Goal: Information Seeking & Learning: Learn about a topic

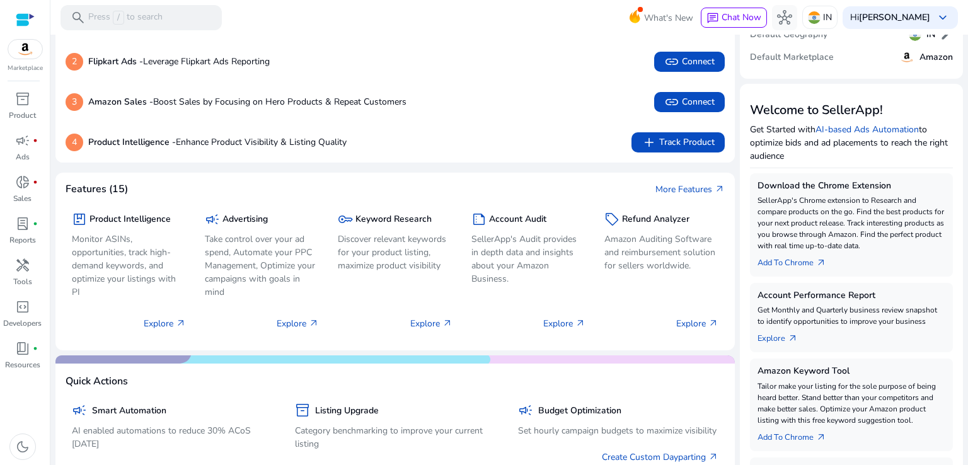
scroll to position [101, 0]
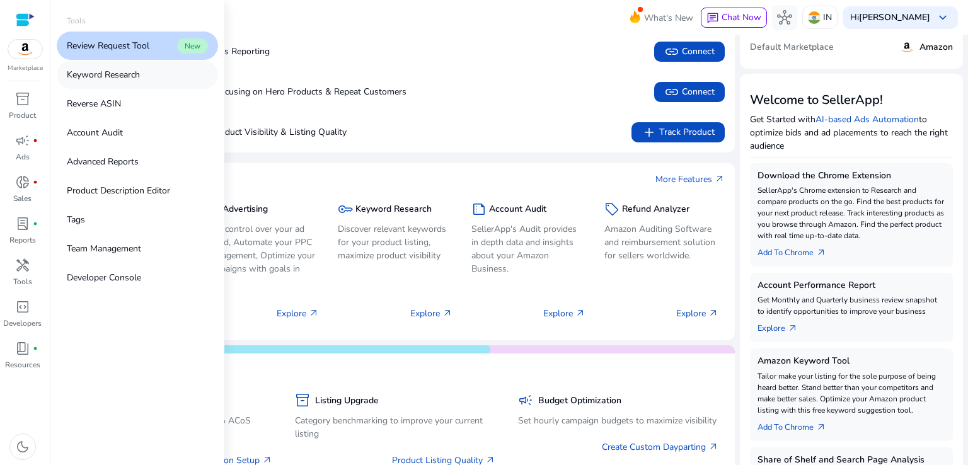
click at [117, 79] on p "Keyword Research" at bounding box center [103, 74] width 73 height 13
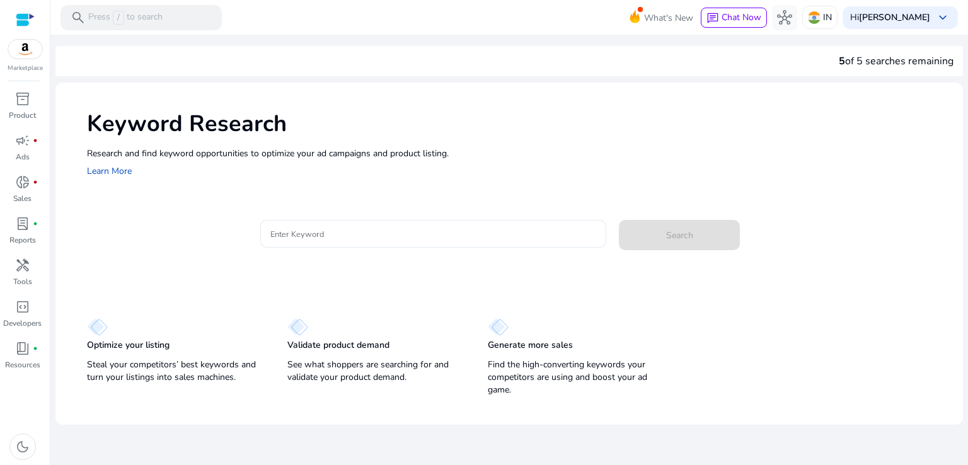
click at [350, 239] on input "Enter Keyword" at bounding box center [433, 234] width 326 height 14
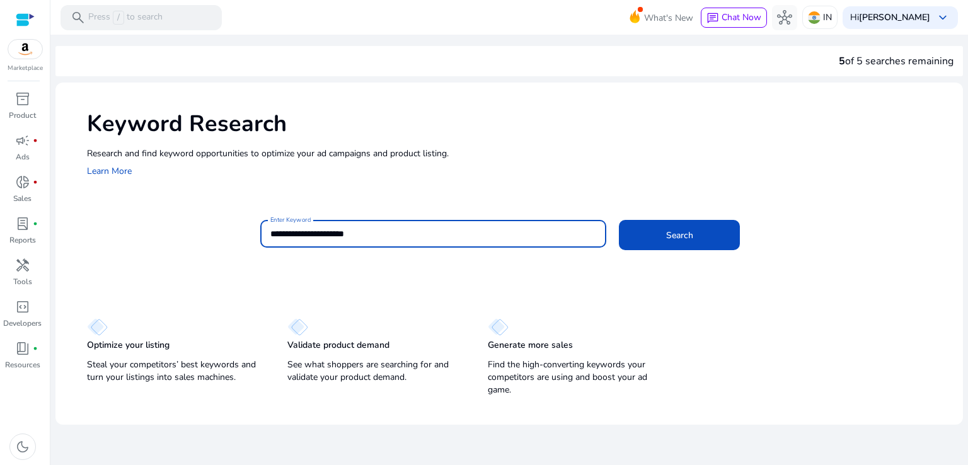
type input "**********"
click at [619, 220] on button "Search" at bounding box center [679, 235] width 121 height 30
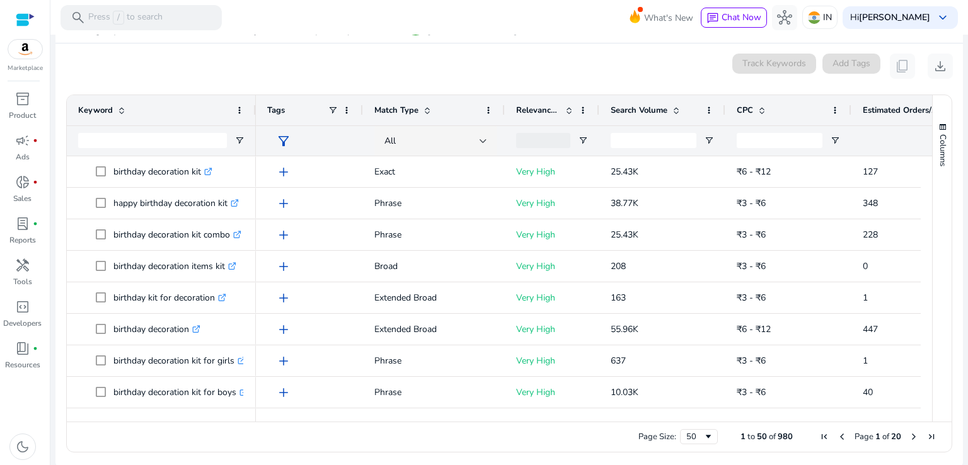
scroll to position [163, 0]
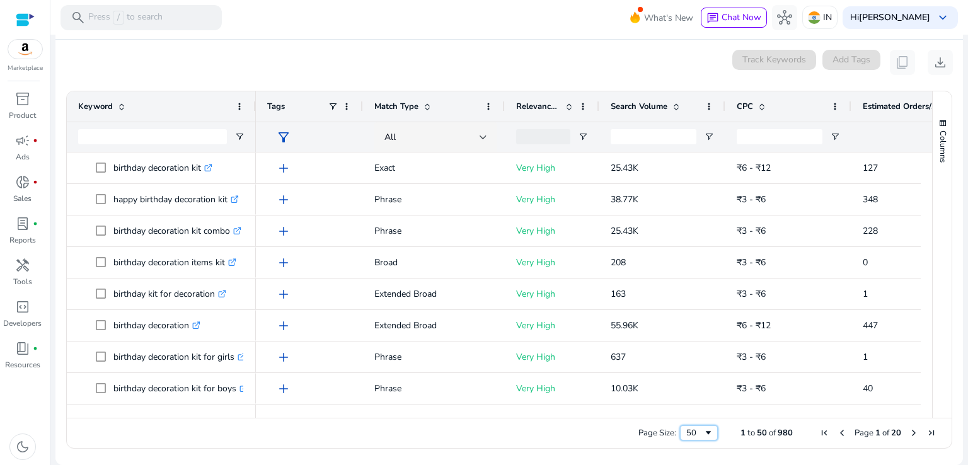
click at [694, 432] on div "50" at bounding box center [694, 432] width 17 height 11
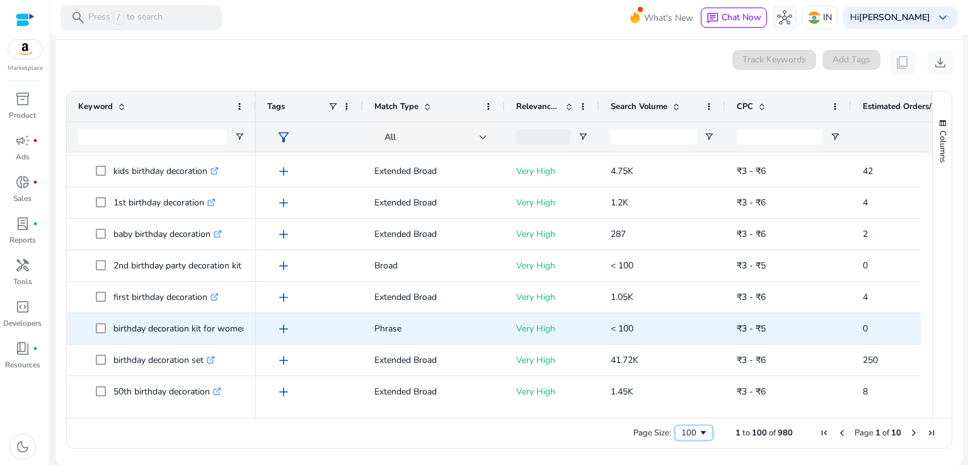
scroll to position [1054, 0]
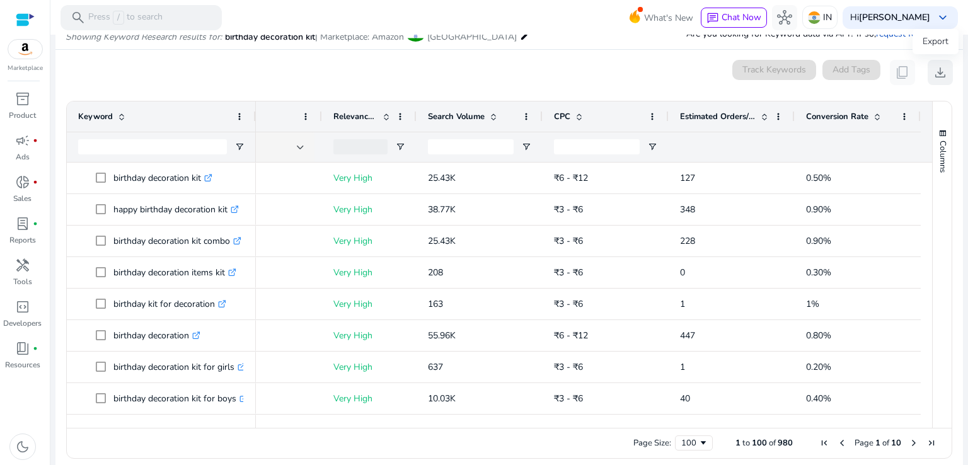
click at [933, 79] on span "download" at bounding box center [940, 72] width 15 height 15
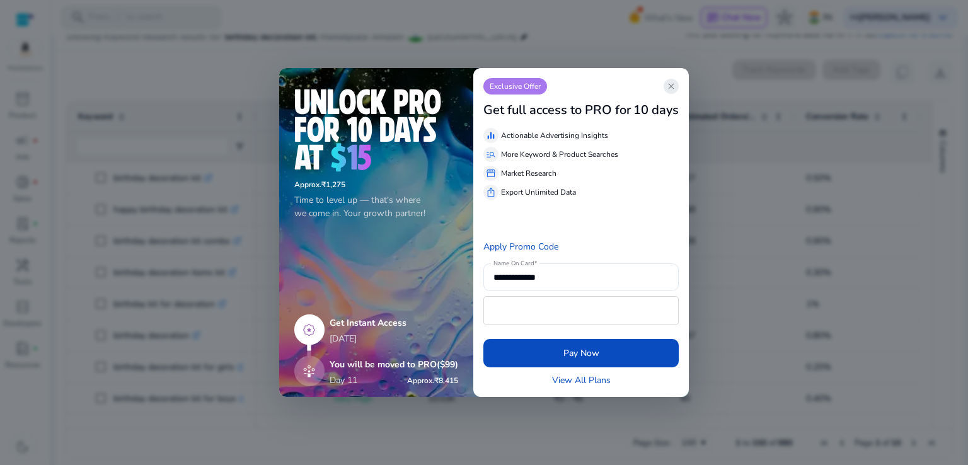
click at [673, 88] on span "close" at bounding box center [671, 86] width 10 height 10
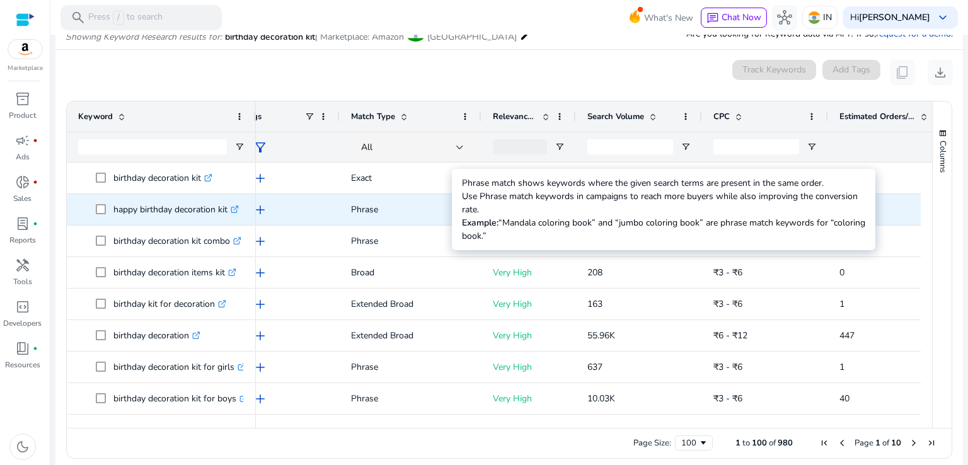
scroll to position [0, 59]
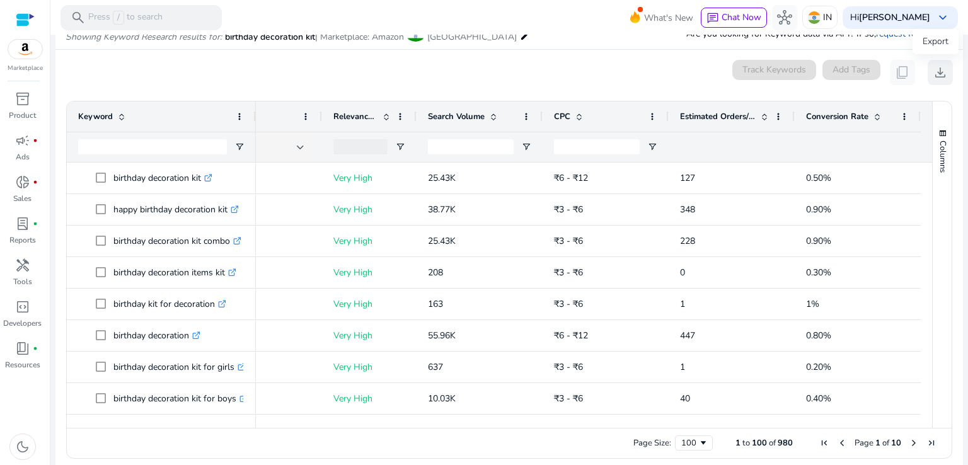
click at [936, 72] on span "download" at bounding box center [940, 72] width 15 height 15
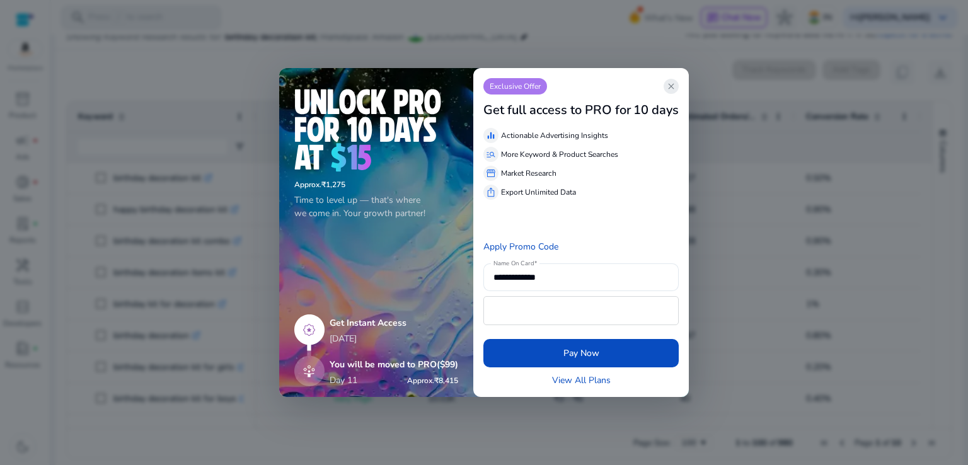
click at [673, 91] on span "close" at bounding box center [671, 86] width 10 height 10
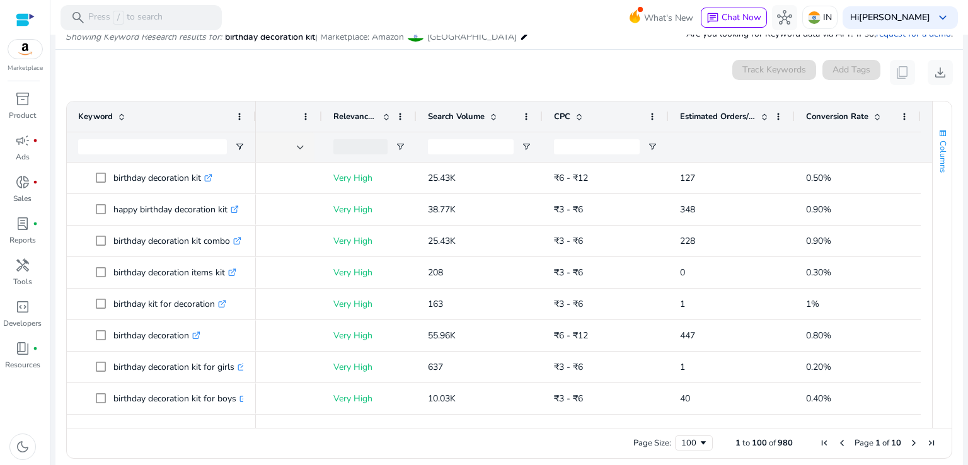
click at [938, 135] on span "button" at bounding box center [943, 134] width 10 height 10
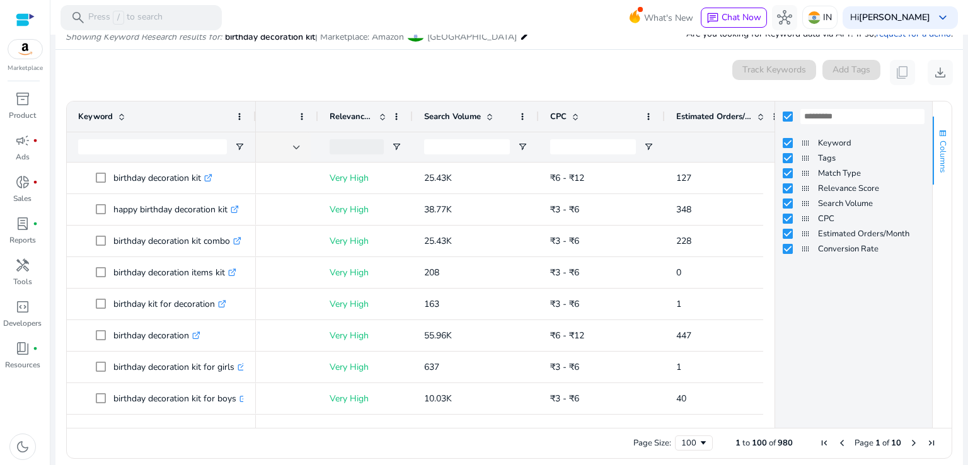
click at [941, 158] on span "Columns" at bounding box center [942, 157] width 11 height 32
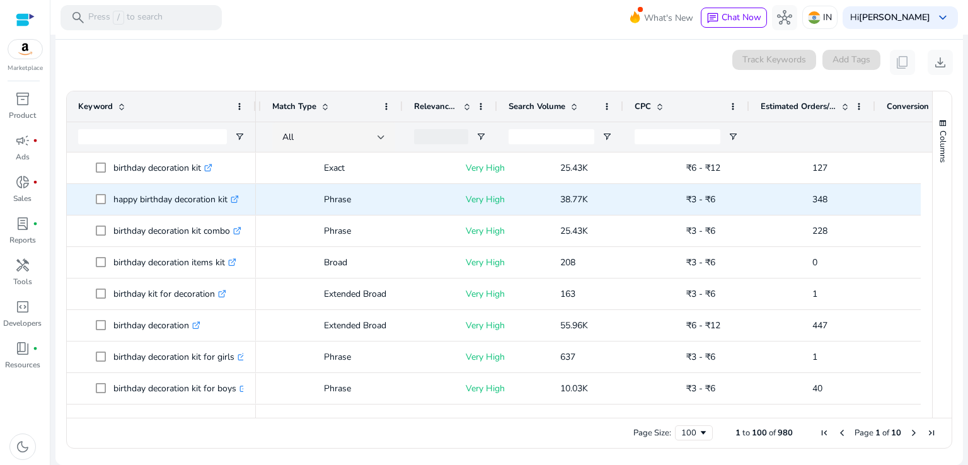
scroll to position [0, 50]
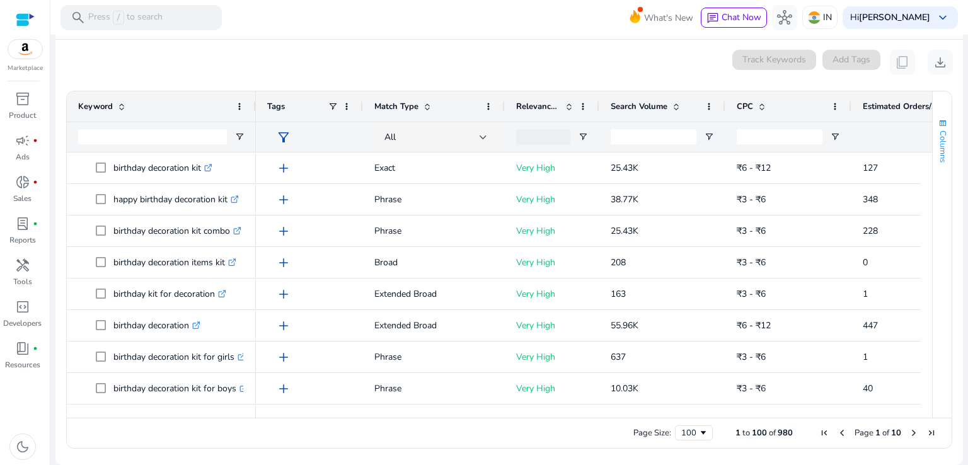
click at [938, 144] on span "Columns" at bounding box center [942, 146] width 11 height 32
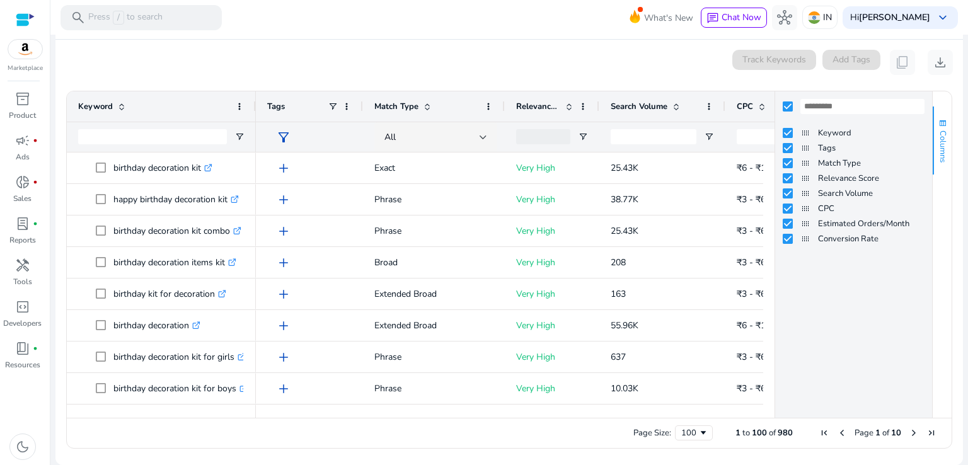
click at [943, 133] on span "Columns" at bounding box center [942, 146] width 11 height 32
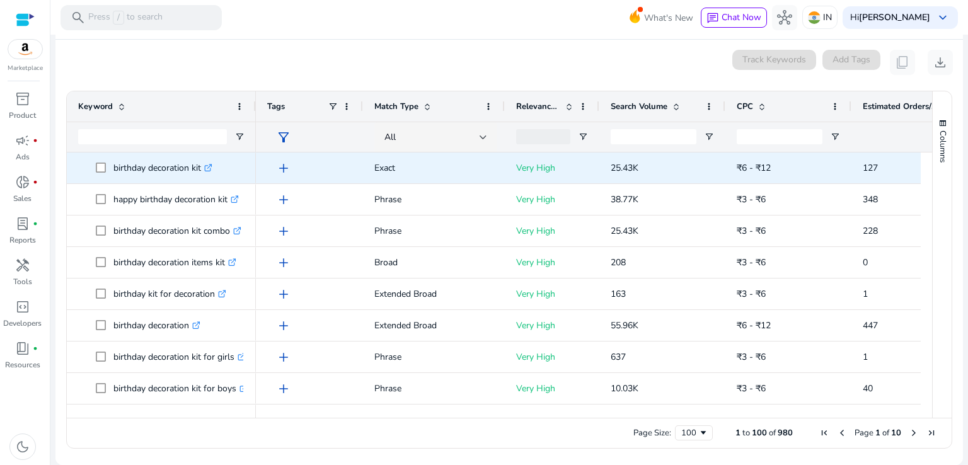
click at [285, 169] on span "add" at bounding box center [283, 168] width 15 height 15
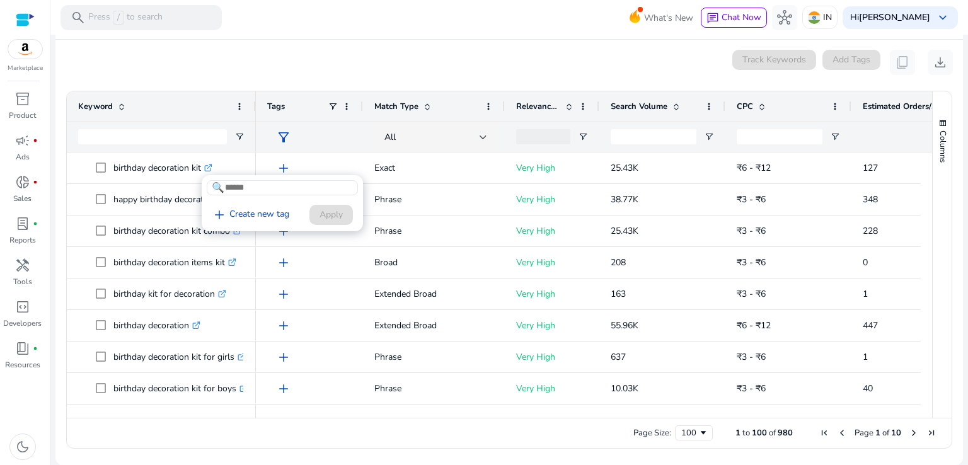
click at [314, 253] on div at bounding box center [484, 232] width 968 height 465
click at [936, 128] on button "Columns" at bounding box center [942, 140] width 19 height 68
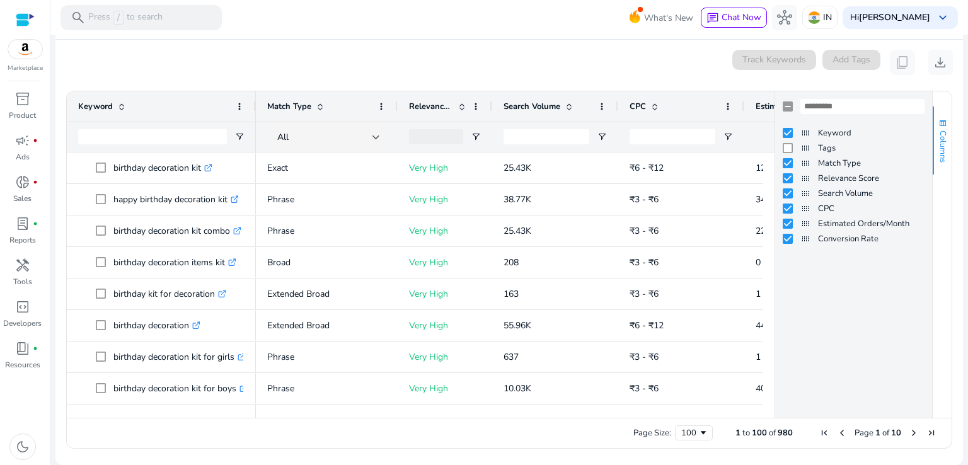
click at [938, 132] on span "Columns" at bounding box center [942, 146] width 11 height 32
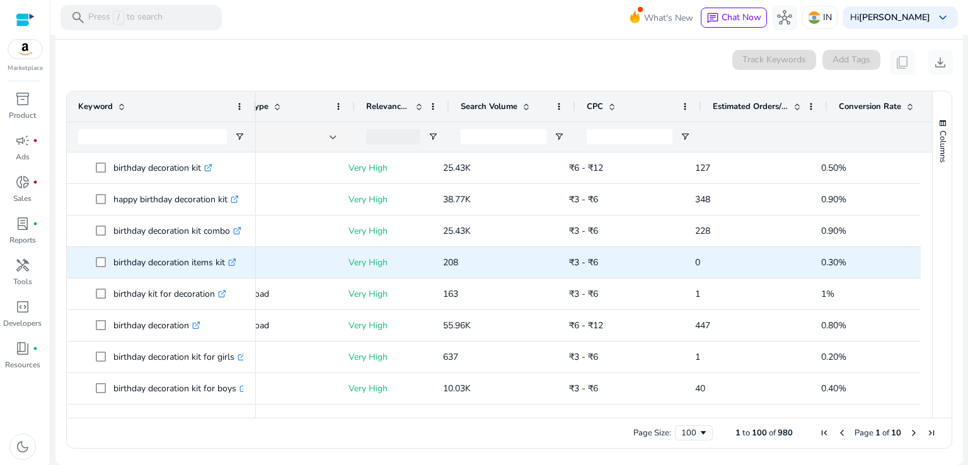
scroll to position [0, 60]
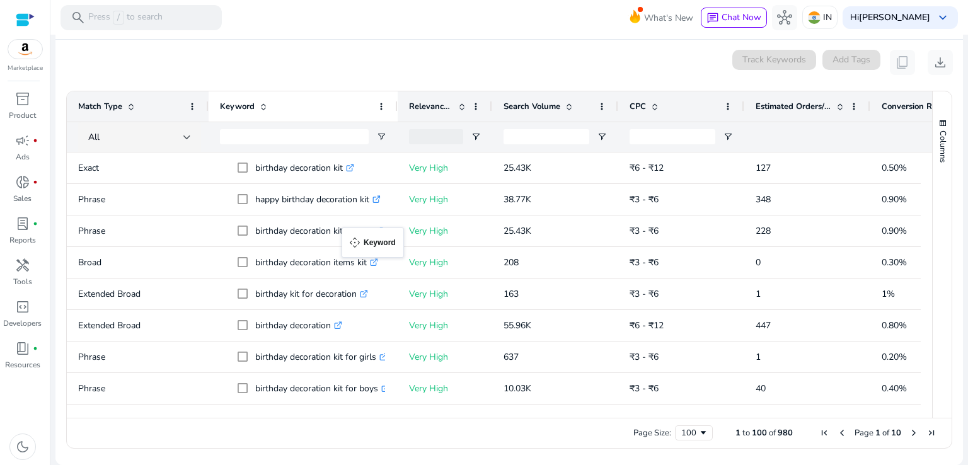
drag, startPoint x: 71, startPoint y: 96, endPoint x: 348, endPoint y: 235, distance: 310.0
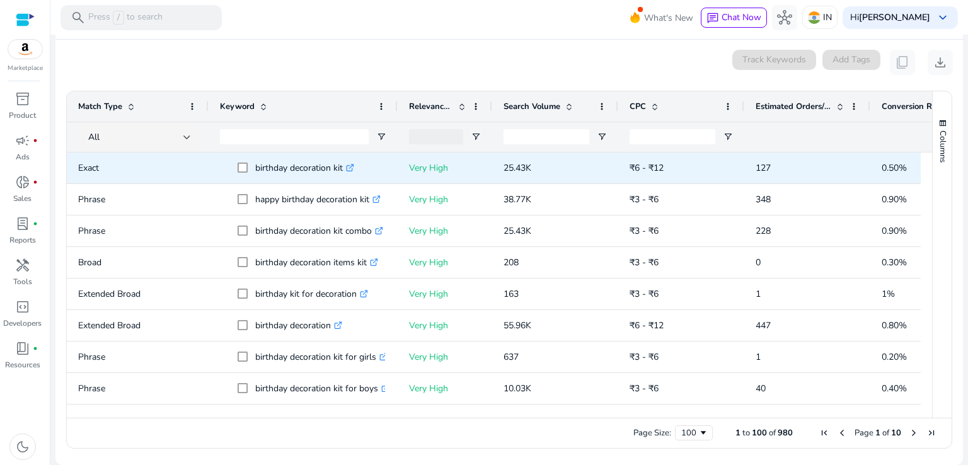
drag, startPoint x: 72, startPoint y: 84, endPoint x: 151, endPoint y: 152, distance: 103.6
click at [151, 152] on ag-grid-angular "Press ENTER to sort. Press ALT DOWN to open column menu. Press CTRL ENTER to op…" at bounding box center [509, 269] width 906 height 371
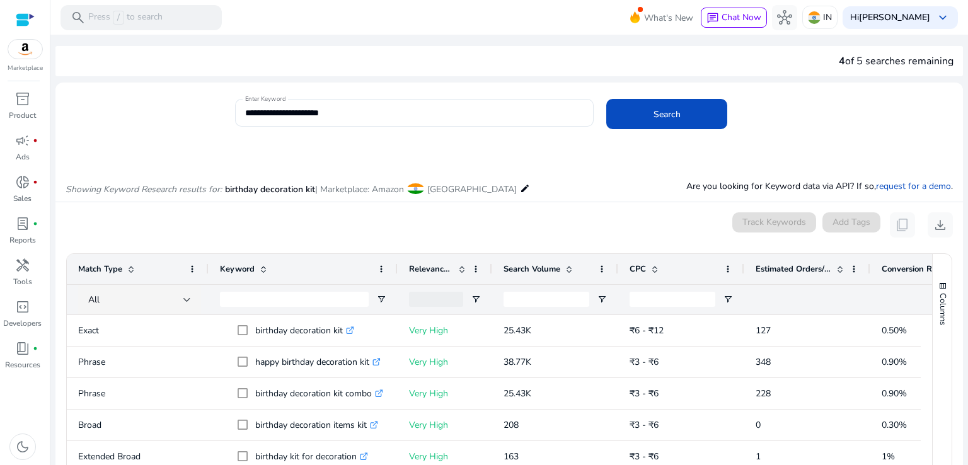
click at [328, 219] on div "0 keyword(s) selected Track Keywords Add Tags content_copy download" at bounding box center [509, 224] width 887 height 25
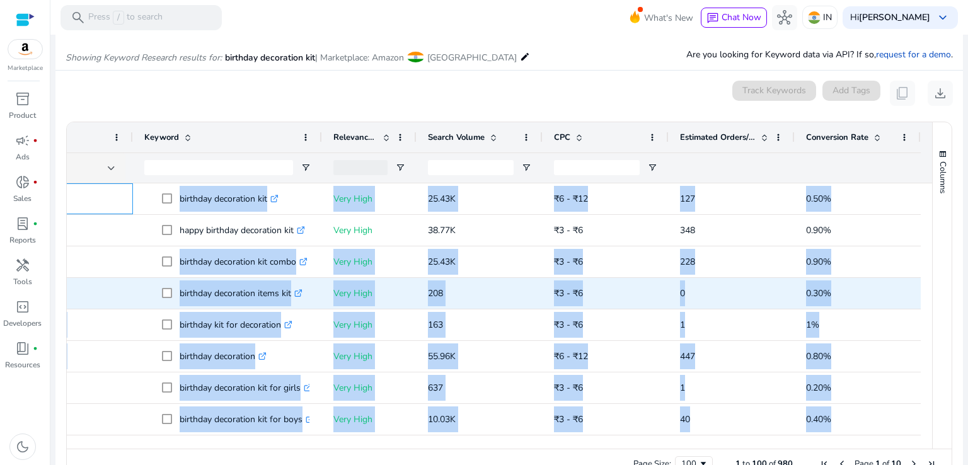
drag, startPoint x: 76, startPoint y: 195, endPoint x: 912, endPoint y: 291, distance: 842.3
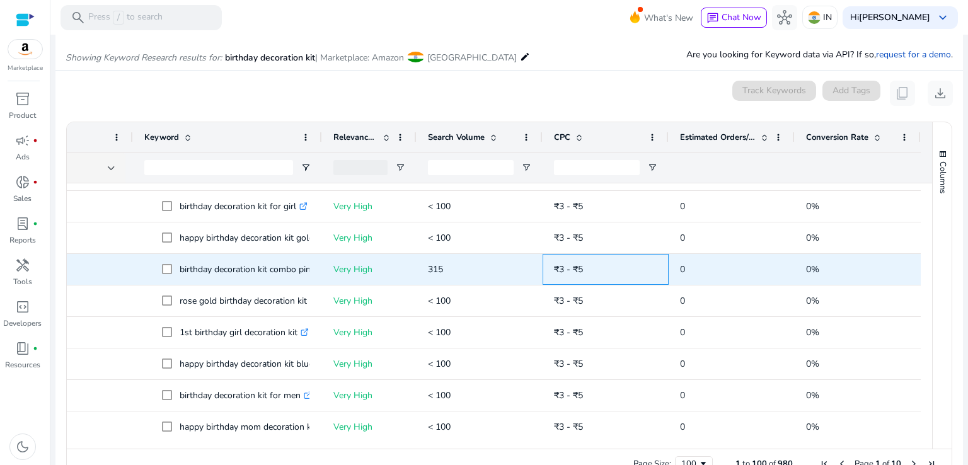
click at [543, 271] on div "₹3 - ₹5" at bounding box center [606, 269] width 126 height 31
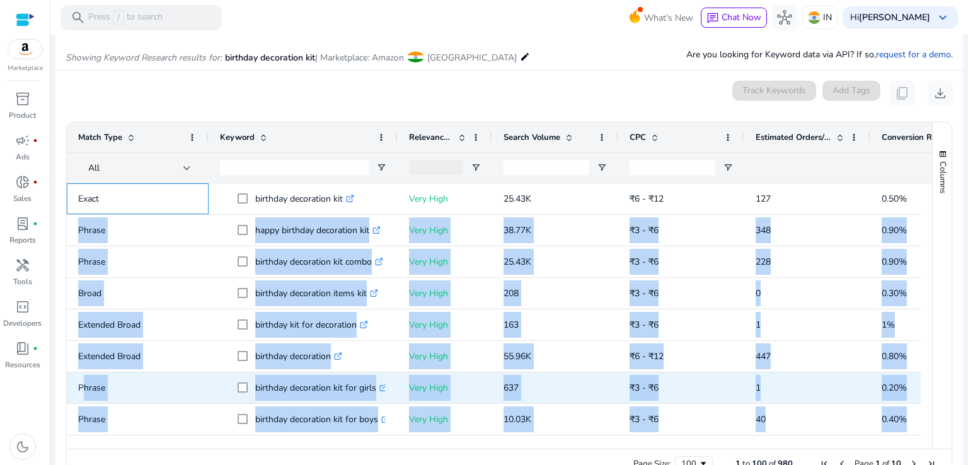
drag, startPoint x: 68, startPoint y: 199, endPoint x: 71, endPoint y: 384, distance: 185.3
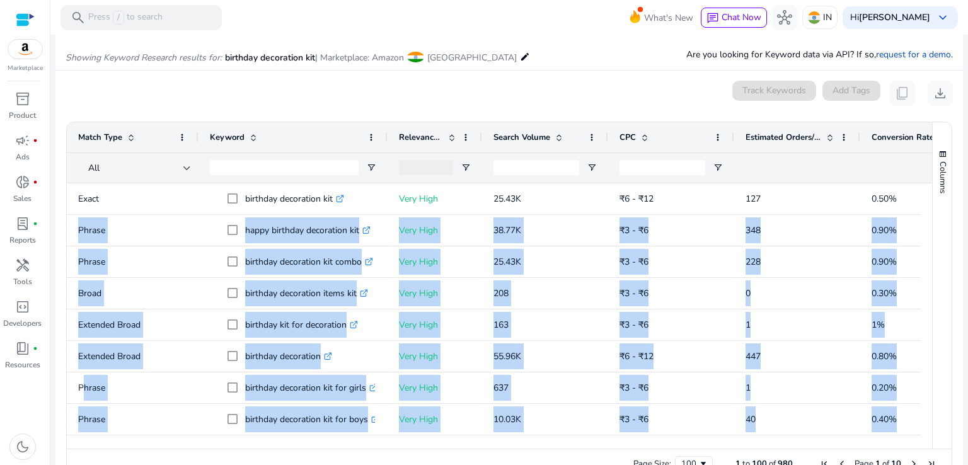
drag, startPoint x: 208, startPoint y: 137, endPoint x: 154, endPoint y: 137, distance: 53.6
click at [154, 137] on div "Match Type" at bounding box center [133, 137] width 132 height 30
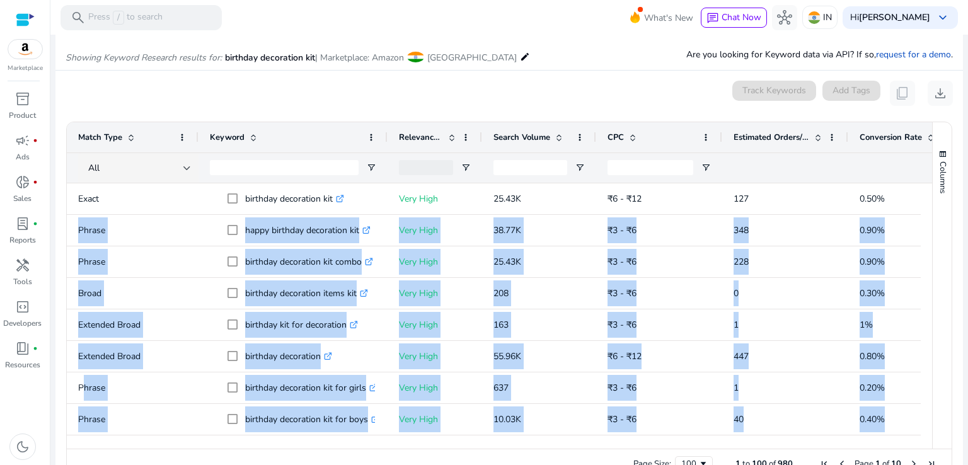
drag, startPoint x: 606, startPoint y: 134, endPoint x: 594, endPoint y: 137, distance: 12.2
click at [594, 137] on div at bounding box center [595, 137] width 5 height 30
drag, startPoint x: 197, startPoint y: 136, endPoint x: 159, endPoint y: 137, distance: 37.8
click at [159, 137] on div "Match Type" at bounding box center [132, 137] width 130 height 30
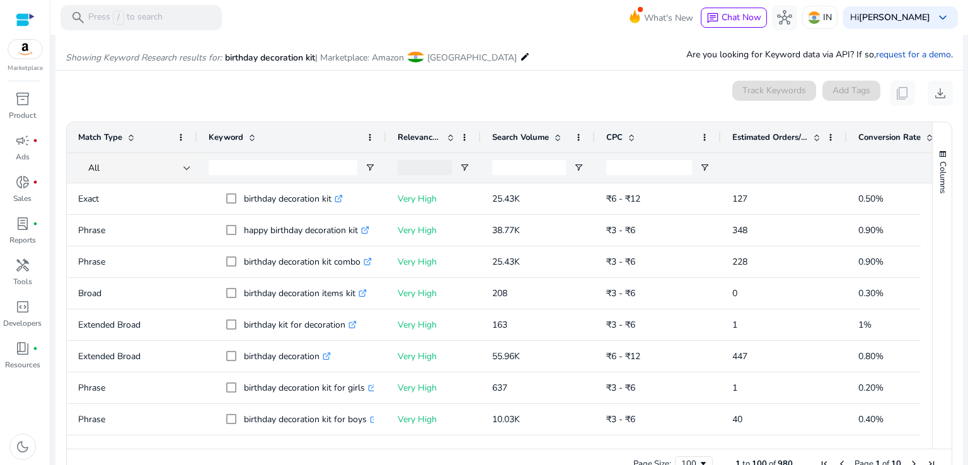
click at [209, 96] on div "0 keyword(s) selected Track Keywords Add Tags content_copy download" at bounding box center [509, 93] width 887 height 25
drag, startPoint x: 196, startPoint y: 137, endPoint x: 161, endPoint y: 137, distance: 34.7
click at [161, 137] on div "Match Type" at bounding box center [130, 137] width 126 height 30
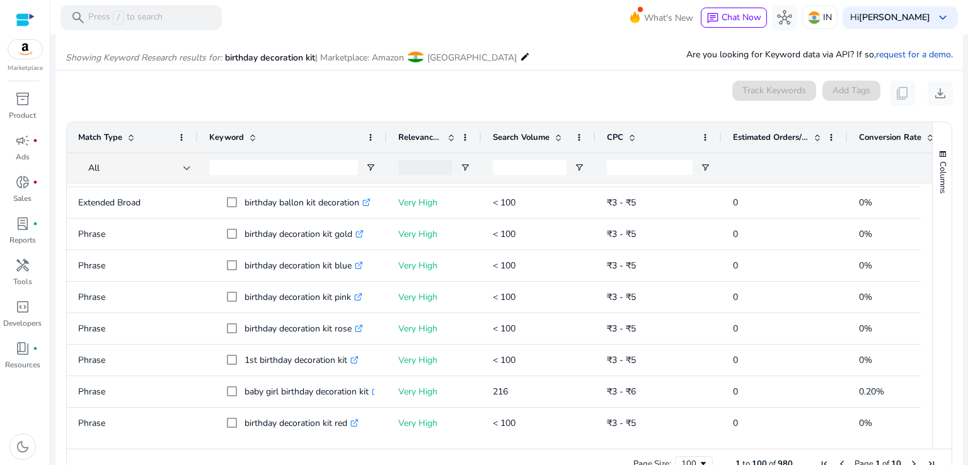
click at [197, 137] on div at bounding box center [197, 137] width 5 height 30
drag, startPoint x: 197, startPoint y: 137, endPoint x: 103, endPoint y: 140, distance: 93.9
click at [103, 140] on div "Match Type" at bounding box center [132, 137] width 130 height 30
drag, startPoint x: 195, startPoint y: 137, endPoint x: 155, endPoint y: 138, distance: 40.4
click at [155, 138] on div "Match Type" at bounding box center [130, 137] width 126 height 30
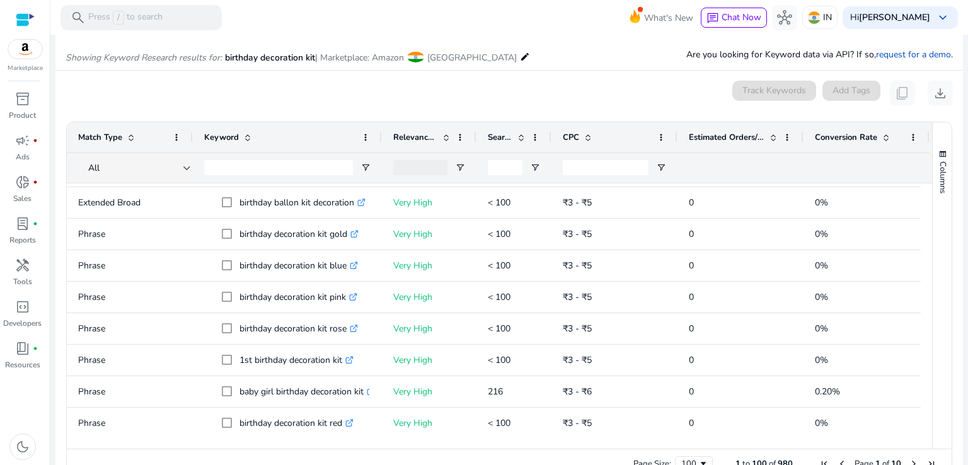
drag, startPoint x: 587, startPoint y: 134, endPoint x: 548, endPoint y: 135, distance: 39.1
click at [548, 135] on div at bounding box center [550, 137] width 5 height 30
drag, startPoint x: 915, startPoint y: 137, endPoint x: 862, endPoint y: 135, distance: 53.0
click at [862, 135] on div "Conversion Rate" at bounding box center [839, 137] width 73 height 30
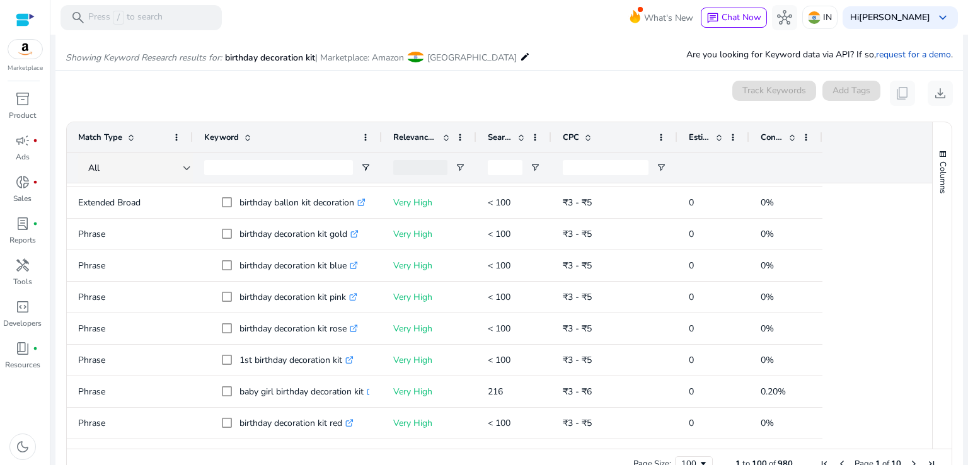
drag, startPoint x: 802, startPoint y: 135, endPoint x: 747, endPoint y: 137, distance: 54.2
click at [747, 137] on div at bounding box center [748, 137] width 5 height 30
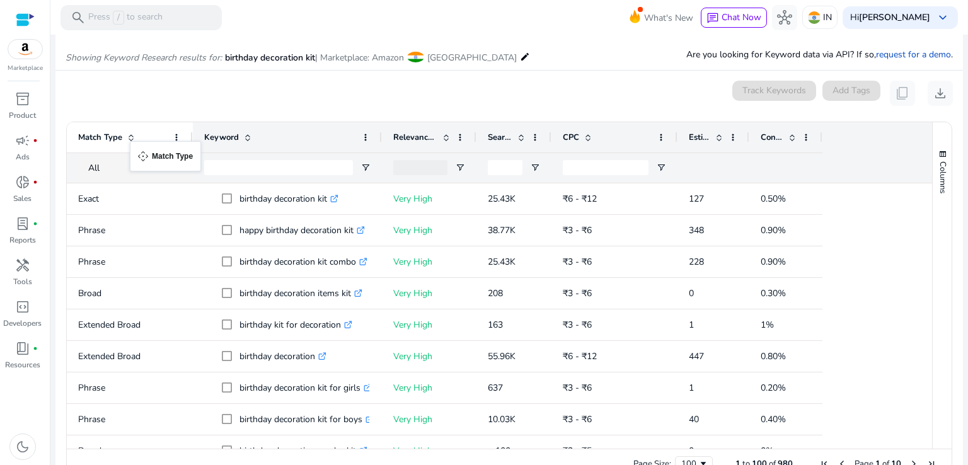
drag, startPoint x: 74, startPoint y: 132, endPoint x: 136, endPoint y: 149, distance: 64.5
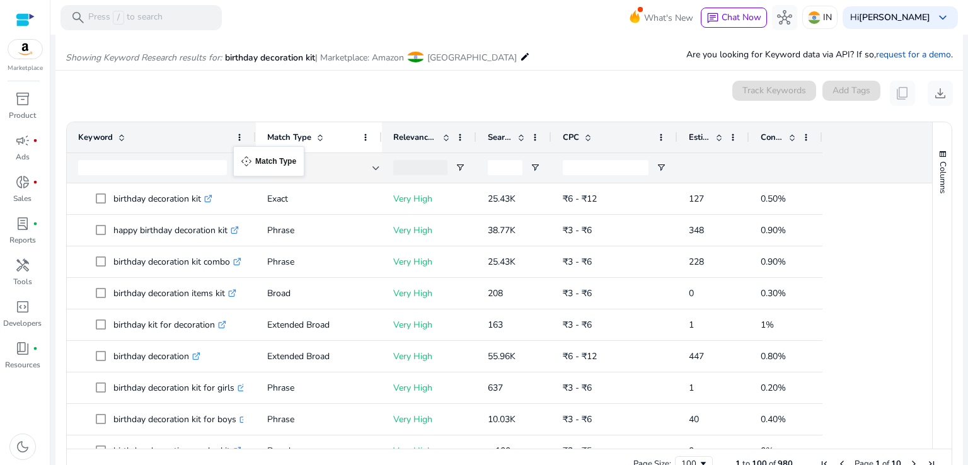
drag, startPoint x: 108, startPoint y: 140, endPoint x: 239, endPoint y: 154, distance: 131.8
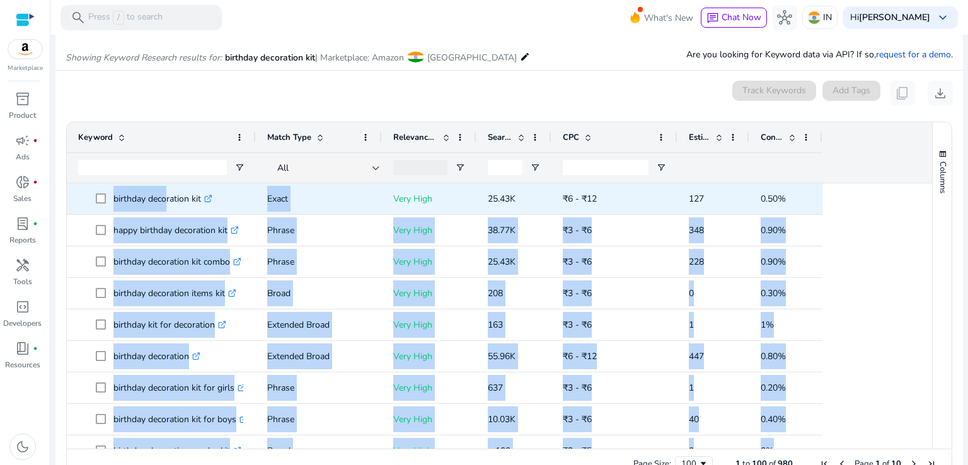
drag, startPoint x: 69, startPoint y: 117, endPoint x: 163, endPoint y: 182, distance: 114.5
click at [163, 182] on ag-grid-angular "Press ENTER to sort. Press ALT DOWN to open column menu. Press CTRL ENTER to op…" at bounding box center [509, 300] width 906 height 371
click at [80, 203] on span "birthday decoration kit .st0{fill:#2c8af8}" at bounding box center [161, 199] width 166 height 26
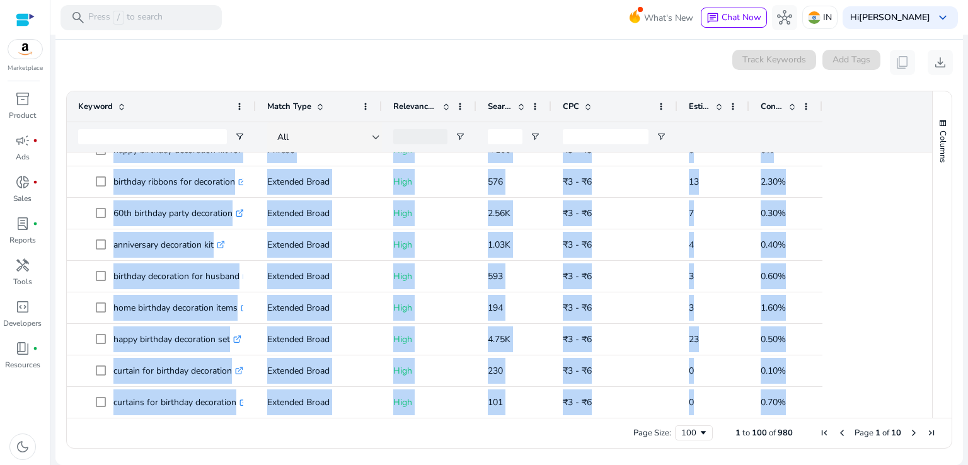
drag, startPoint x: 78, startPoint y: 187, endPoint x: 554, endPoint y: 467, distance: 552.0
click at [554, 464] on html "**********" at bounding box center [484, 232] width 968 height 465
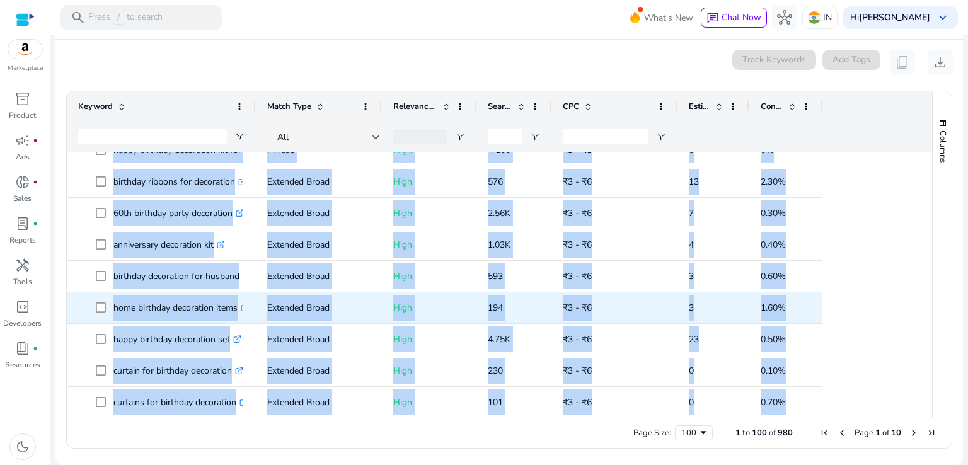
copy body "birthday decoration kit .st0{fill:#2c8af8} Very High 25.43K ₹6 - ₹12 127 0.50% …"
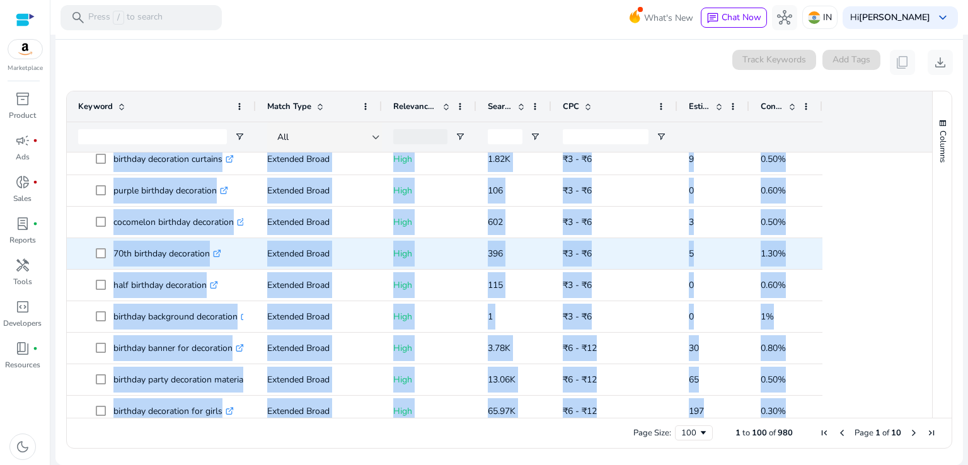
scroll to position [1726, 0]
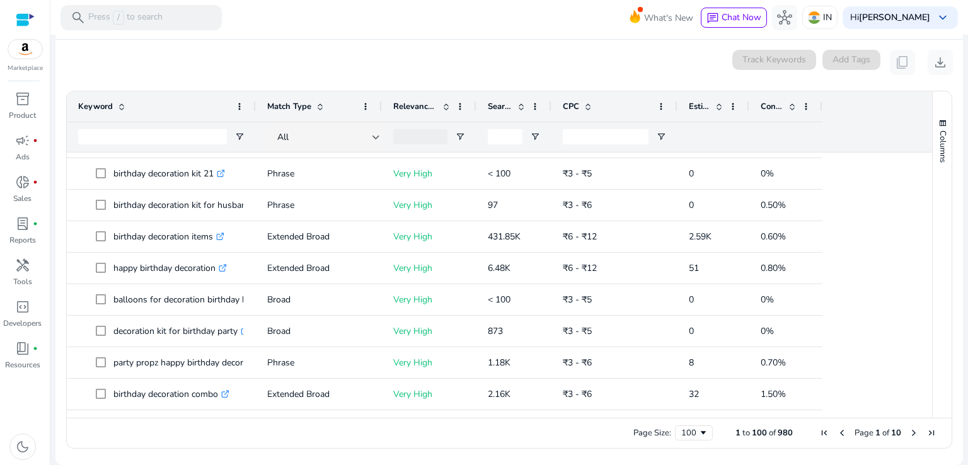
click at [504, 104] on span "Search Volume" at bounding box center [500, 106] width 25 height 11
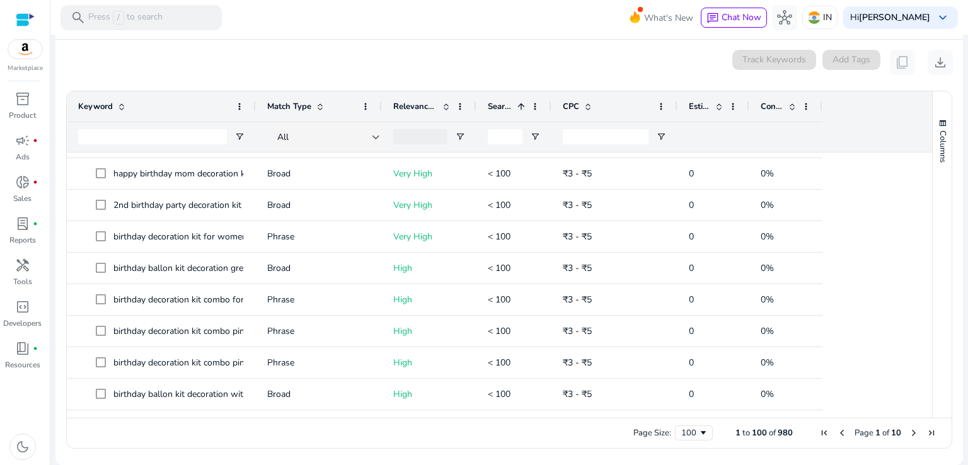
click at [504, 104] on span "Search Volume" at bounding box center [500, 106] width 25 height 11
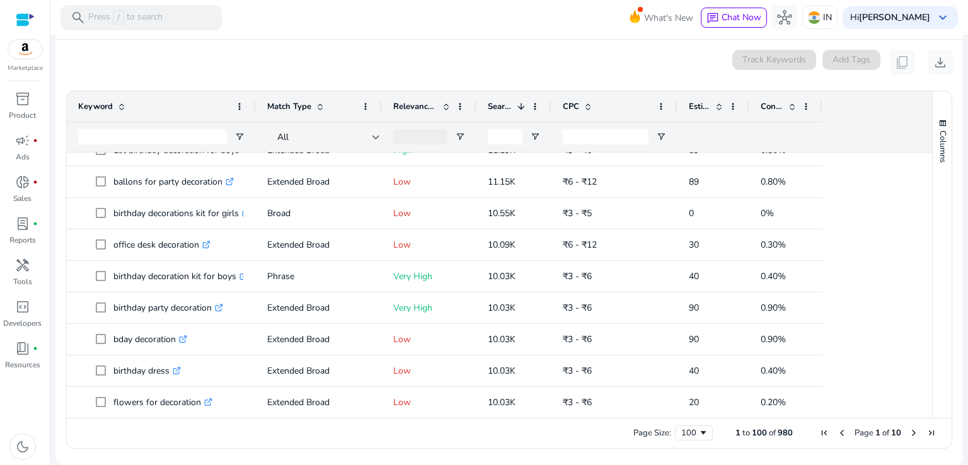
type input "********"
click at [681, 432] on div "100" at bounding box center [689, 432] width 17 height 11
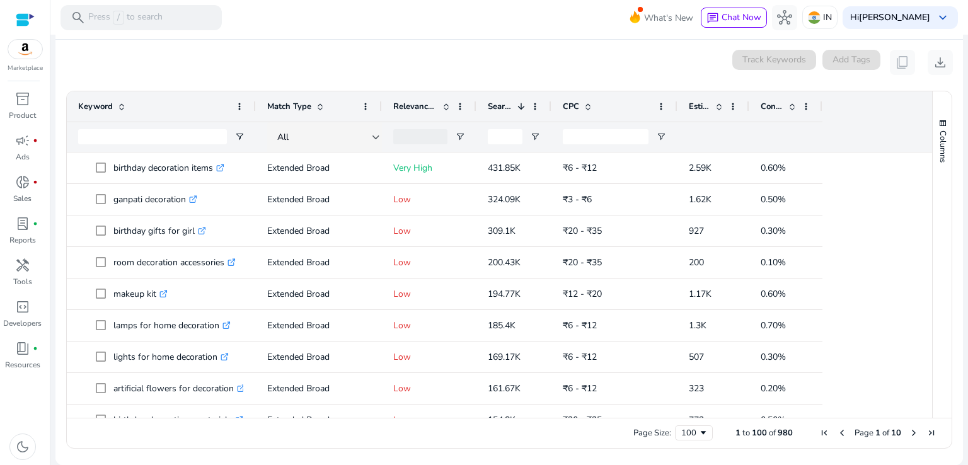
click at [522, 101] on span at bounding box center [521, 106] width 10 height 10
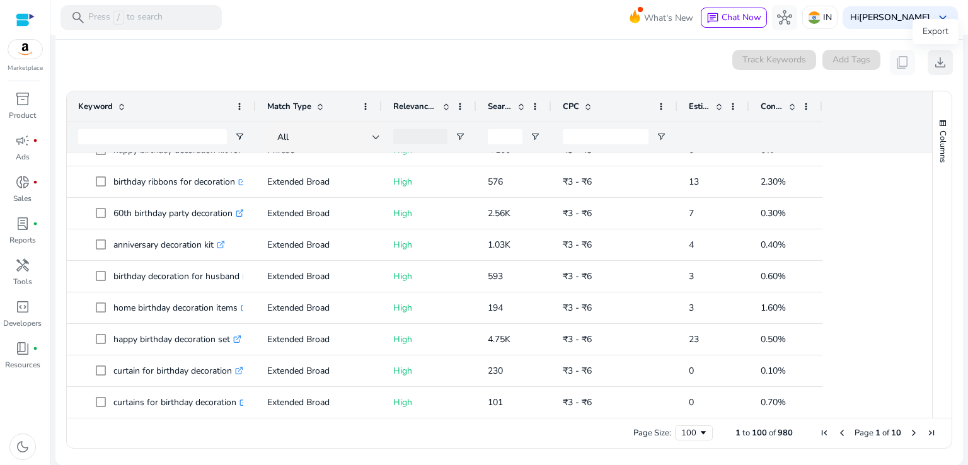
click at [935, 65] on span "download" at bounding box center [940, 62] width 15 height 15
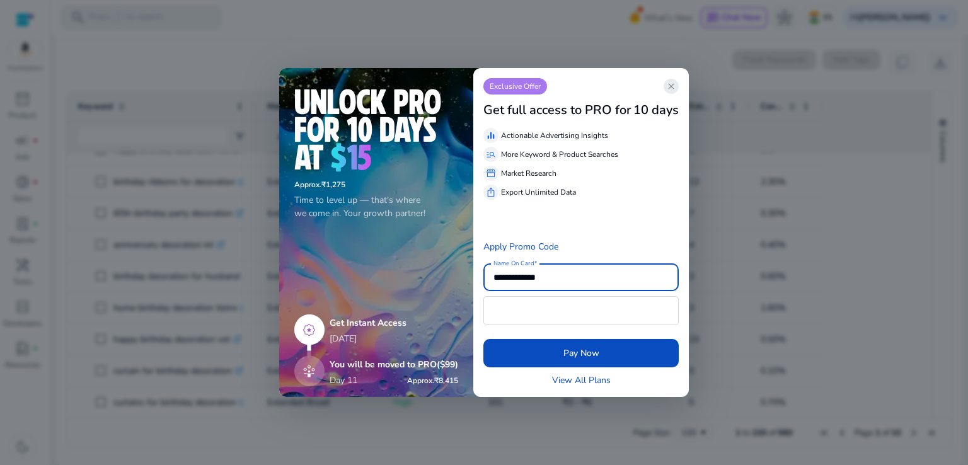
click at [674, 89] on span "close" at bounding box center [671, 86] width 10 height 10
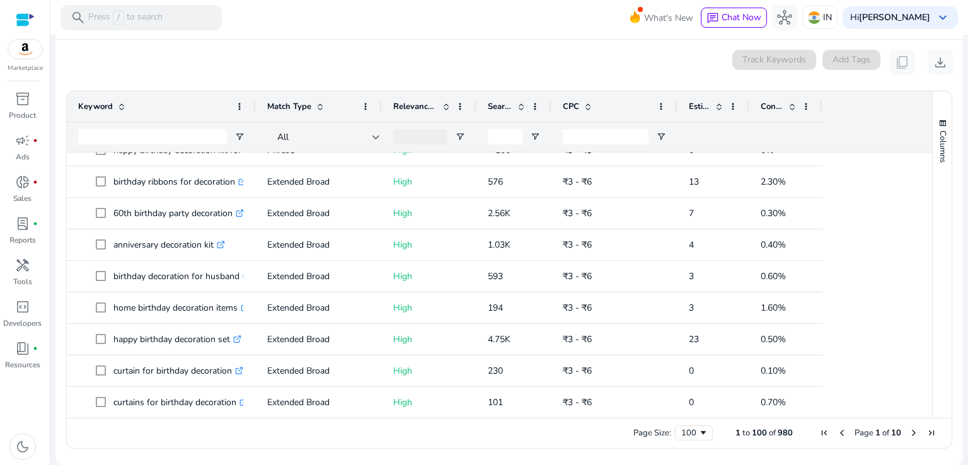
click at [912, 431] on span "Next Page" at bounding box center [914, 433] width 10 height 10
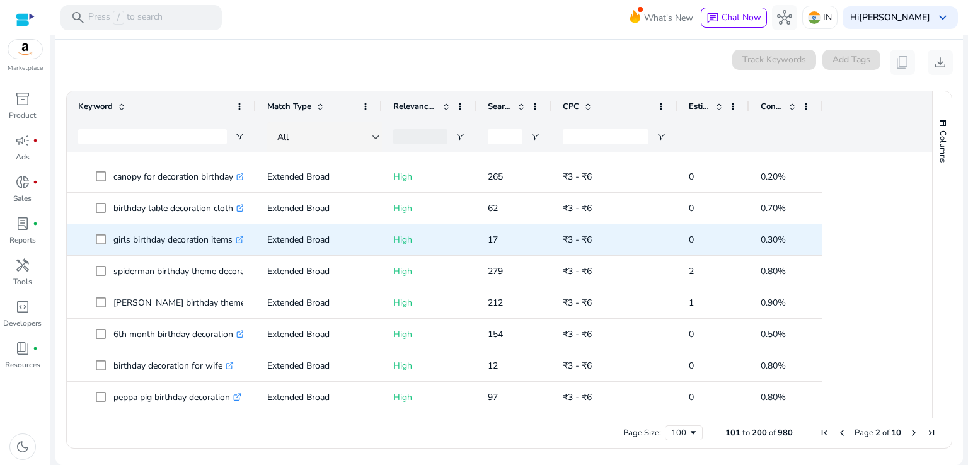
scroll to position [814, 0]
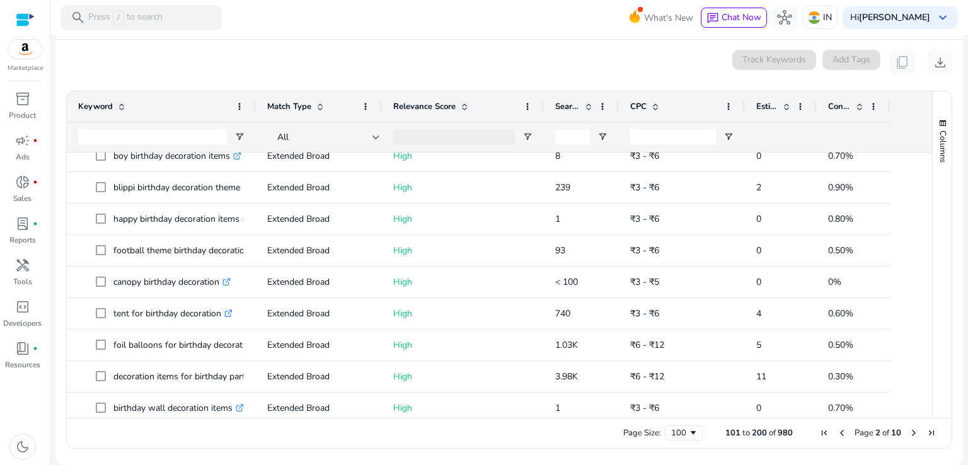
drag, startPoint x: 474, startPoint y: 105, endPoint x: 541, endPoint y: 105, distance: 67.4
click at [541, 105] on div at bounding box center [543, 106] width 5 height 30
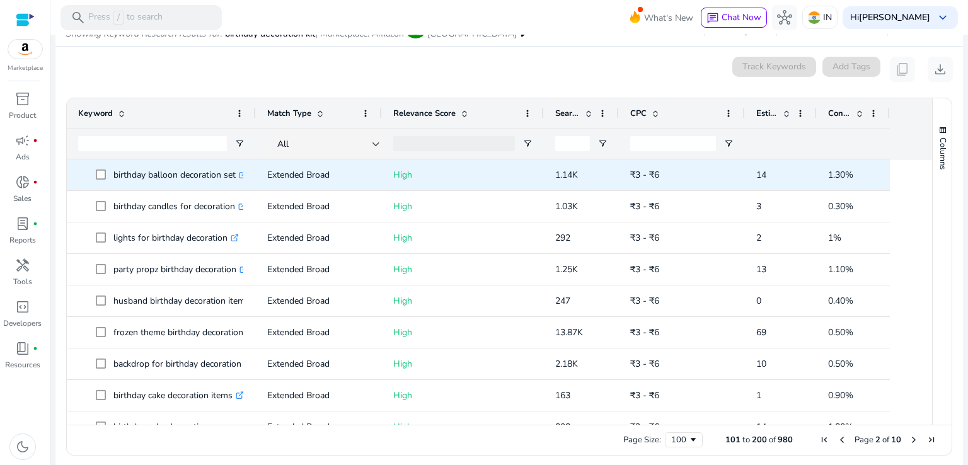
scroll to position [163, 0]
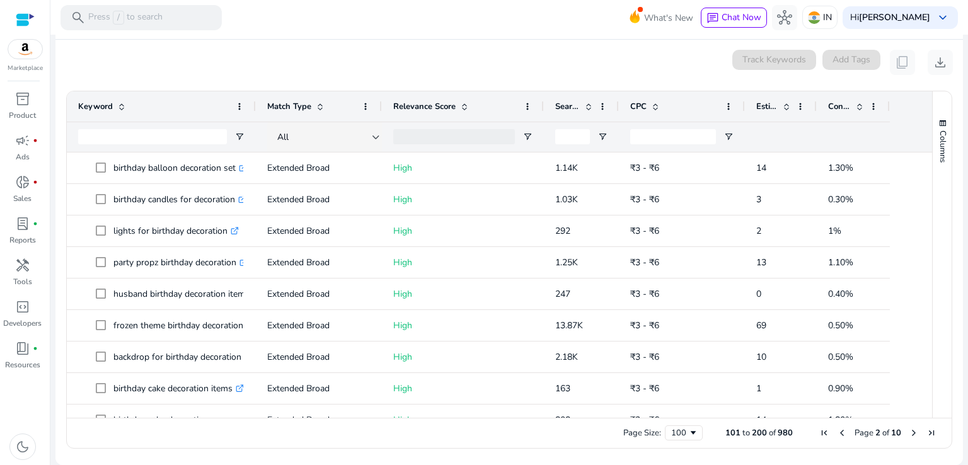
click at [837, 433] on span "Previous Page" at bounding box center [842, 433] width 10 height 10
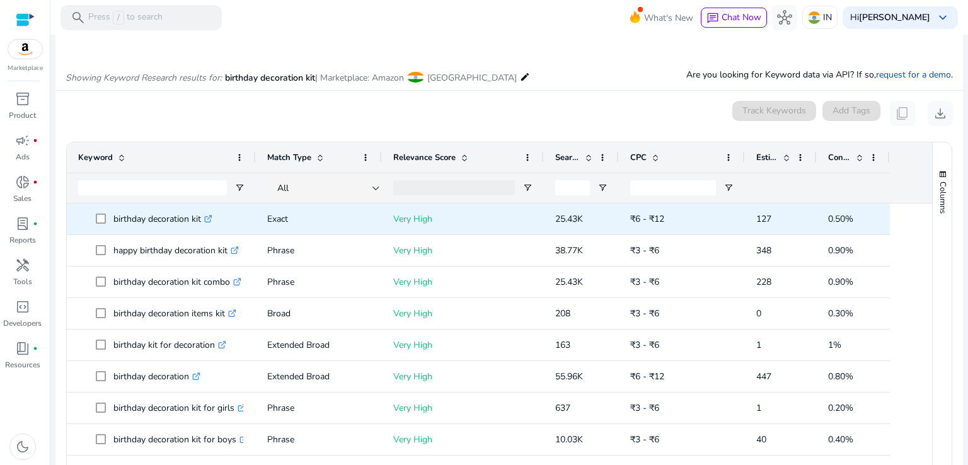
scroll to position [108, 0]
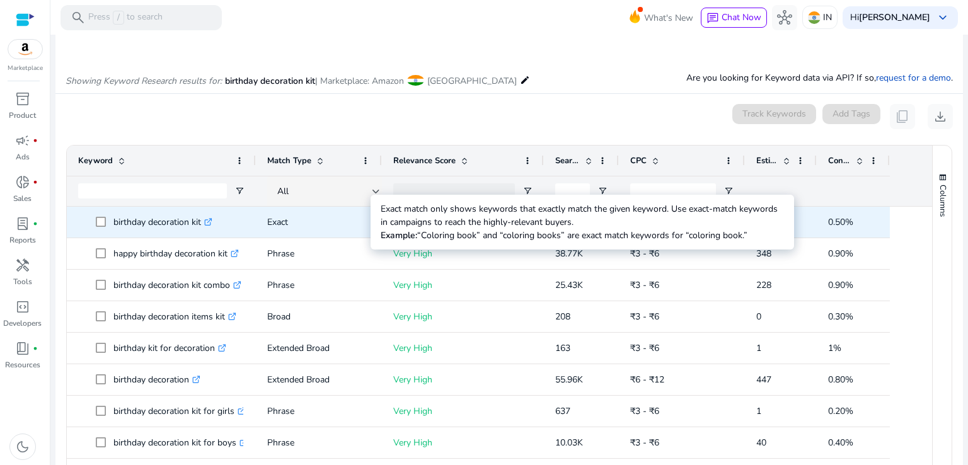
click at [278, 222] on p "Exact" at bounding box center [318, 222] width 103 height 26
copy app-ag-grid-match-type-cell "Exact"
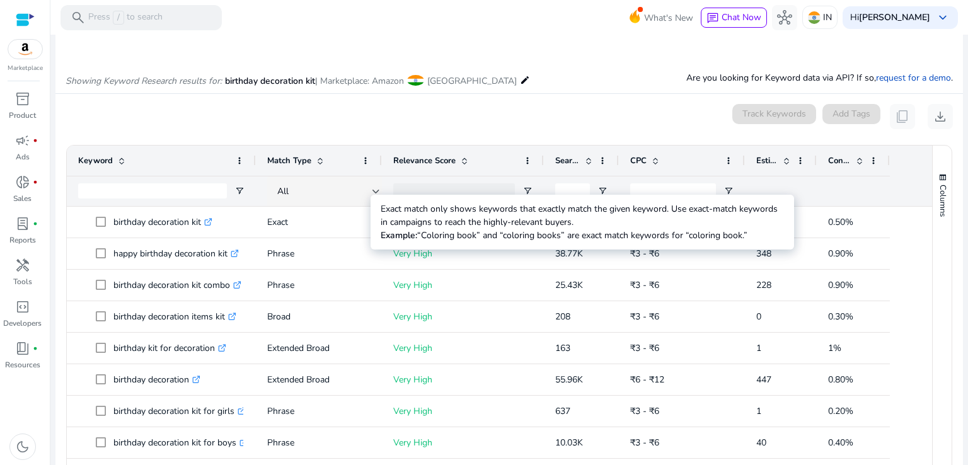
scroll to position [163, 0]
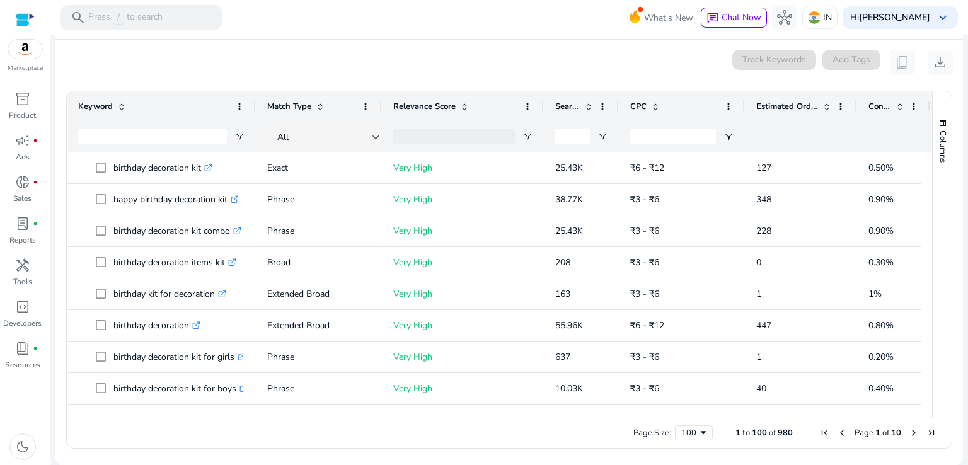
drag, startPoint x: 814, startPoint y: 105, endPoint x: 860, endPoint y: 105, distance: 46.0
click at [859, 105] on div at bounding box center [856, 106] width 5 height 30
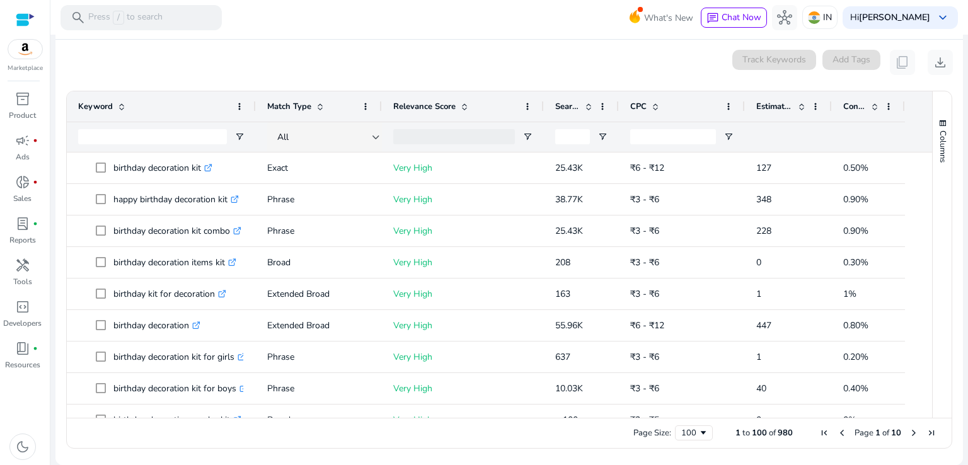
drag, startPoint x: 862, startPoint y: 105, endPoint x: 831, endPoint y: 105, distance: 31.5
click at [831, 105] on div at bounding box center [831, 106] width 5 height 30
click at [902, 108] on div at bounding box center [903, 106] width 5 height 30
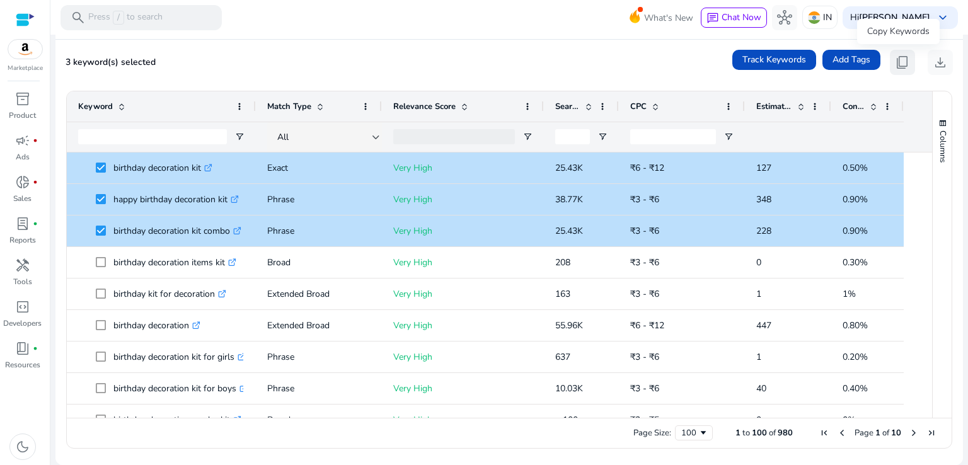
click at [906, 59] on button "content_copy" at bounding box center [902, 62] width 25 height 25
click at [900, 61] on span "content_copy" at bounding box center [902, 62] width 15 height 15
copy app-ag-grid-match-type-cell "Exact"
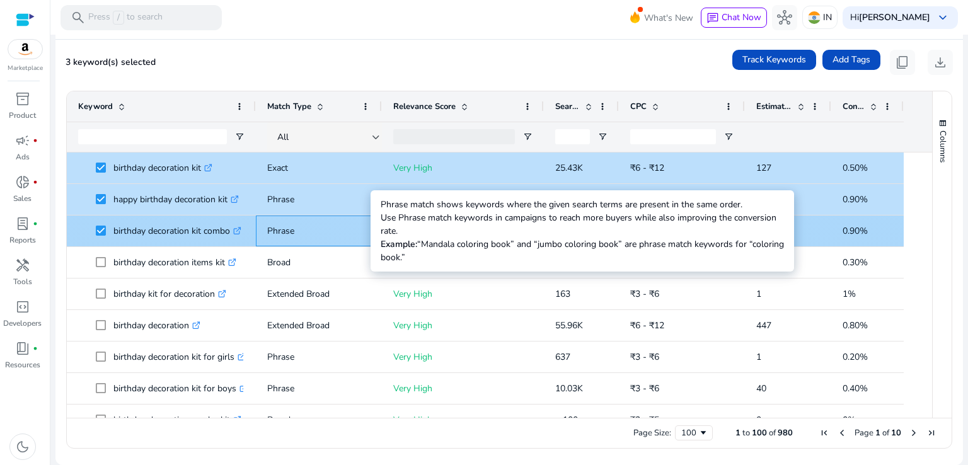
click at [289, 231] on p "Phrase" at bounding box center [318, 231] width 103 height 26
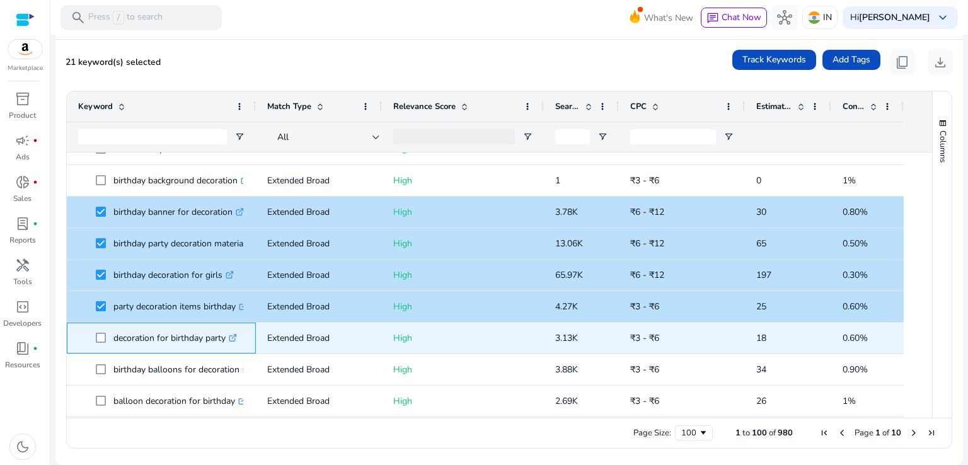
click at [98, 346] on span at bounding box center [105, 338] width 18 height 26
click at [98, 343] on span at bounding box center [105, 338] width 18 height 26
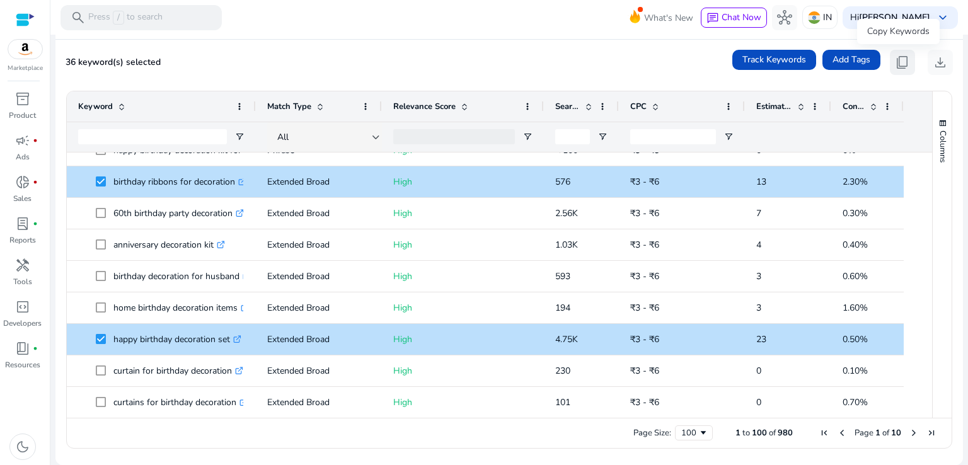
click at [902, 60] on span "content_copy" at bounding box center [902, 62] width 15 height 15
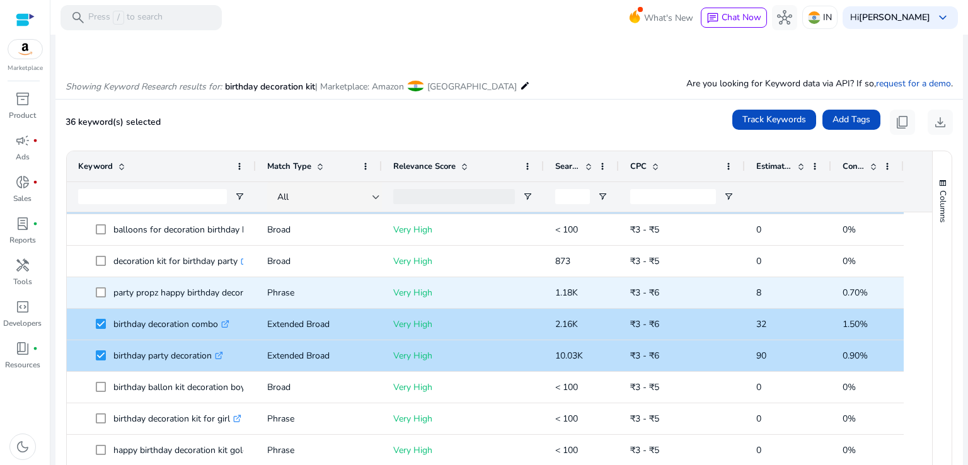
scroll to position [691, 0]
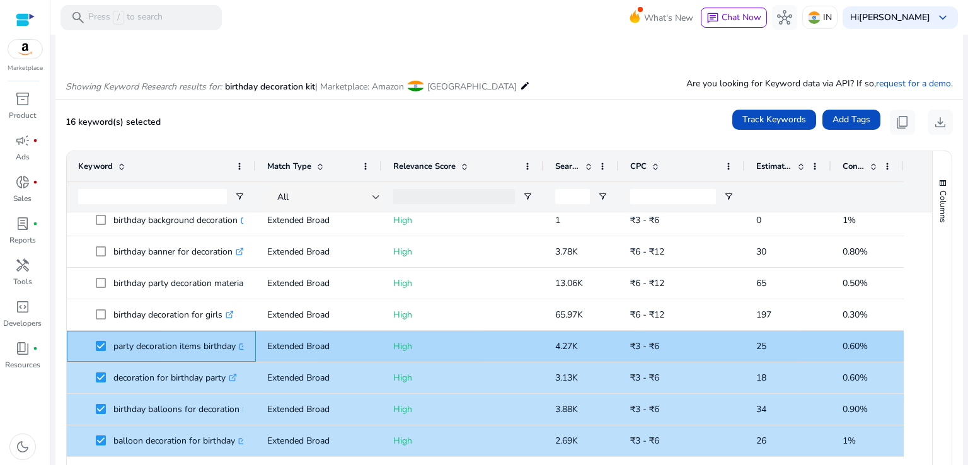
click at [101, 338] on span at bounding box center [105, 346] width 18 height 26
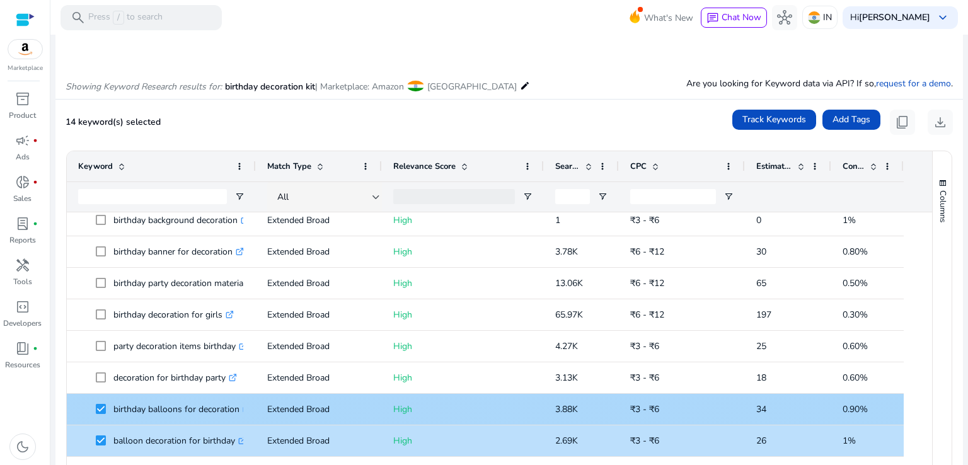
click at [100, 401] on span at bounding box center [105, 409] width 18 height 26
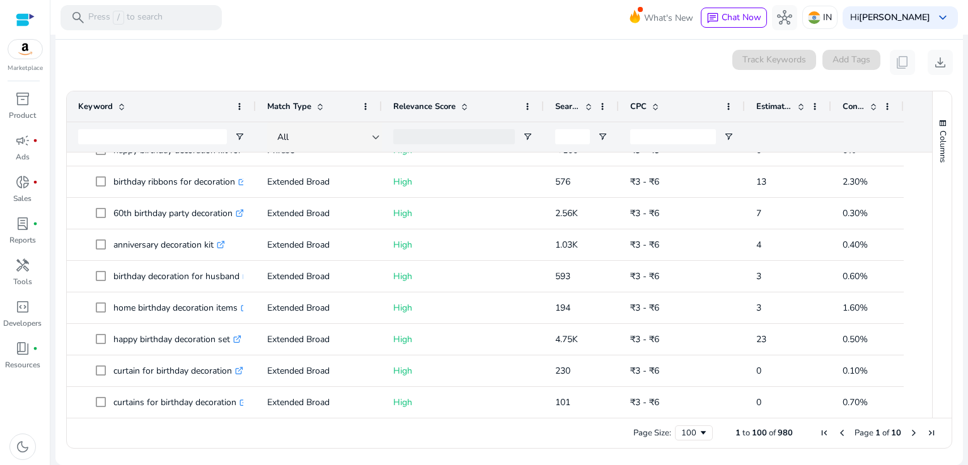
click at [911, 431] on span "Next Page" at bounding box center [914, 433] width 10 height 10
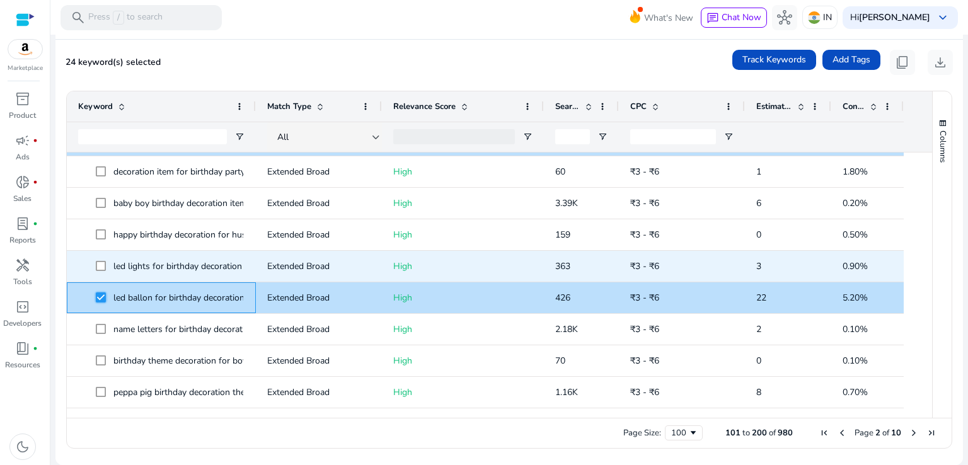
scroll to position [2759, 0]
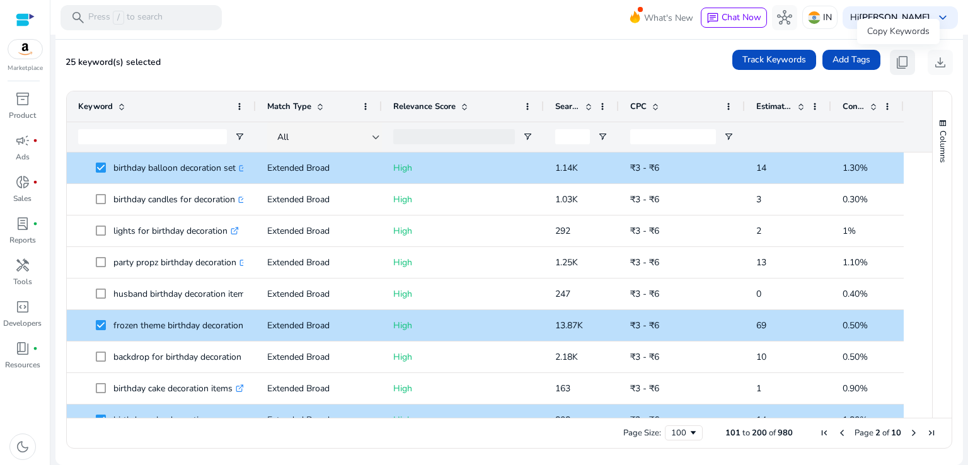
click at [896, 61] on span "content_copy" at bounding box center [902, 62] width 15 height 15
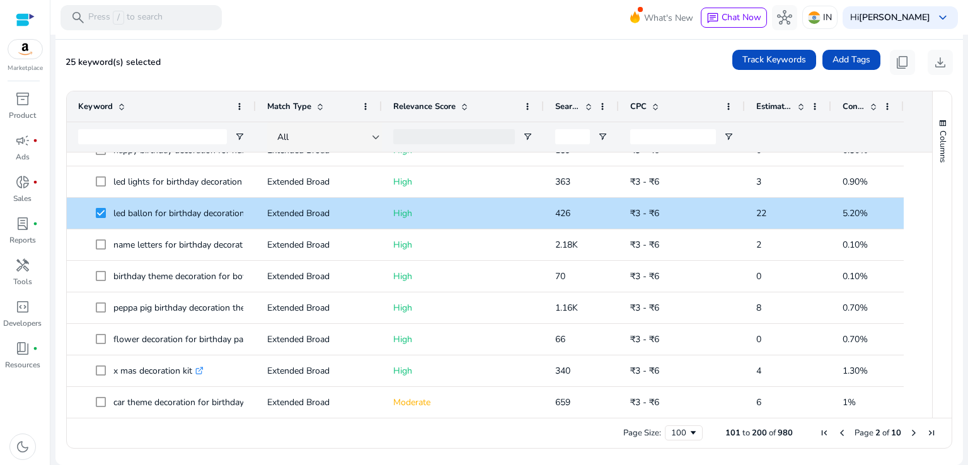
click at [910, 432] on span "Next Page" at bounding box center [914, 433] width 10 height 10
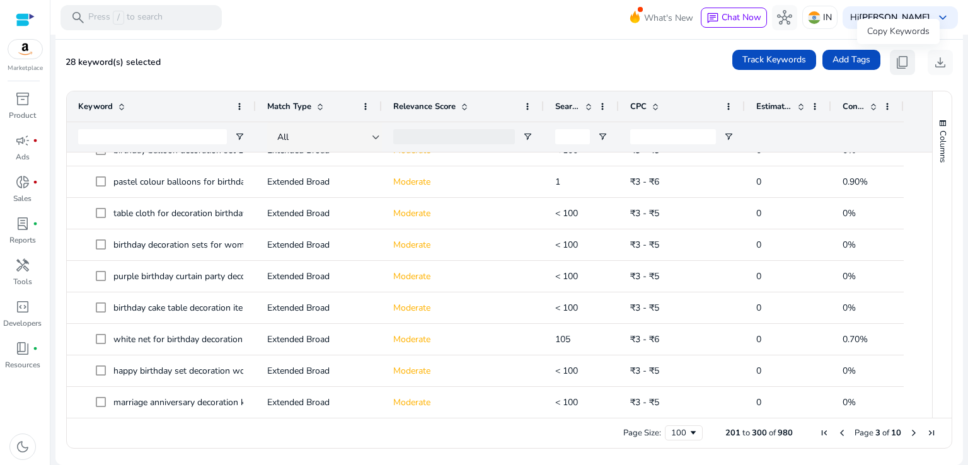
click at [901, 64] on span "content_copy" at bounding box center [902, 62] width 15 height 15
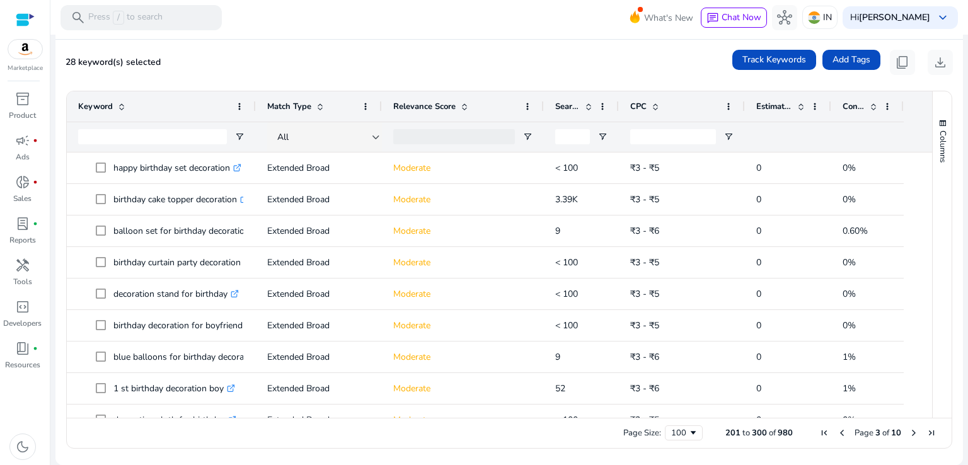
click at [837, 432] on span "Previous Page" at bounding box center [842, 433] width 10 height 10
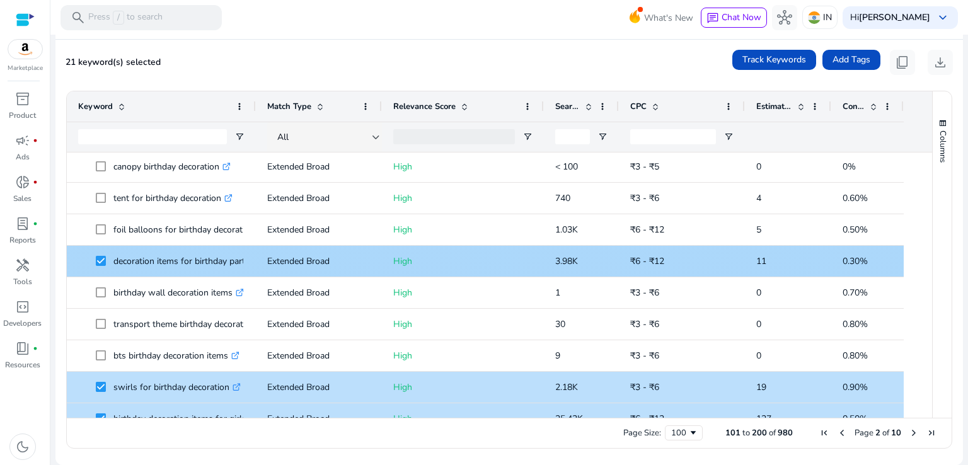
click at [100, 265] on span at bounding box center [105, 261] width 18 height 26
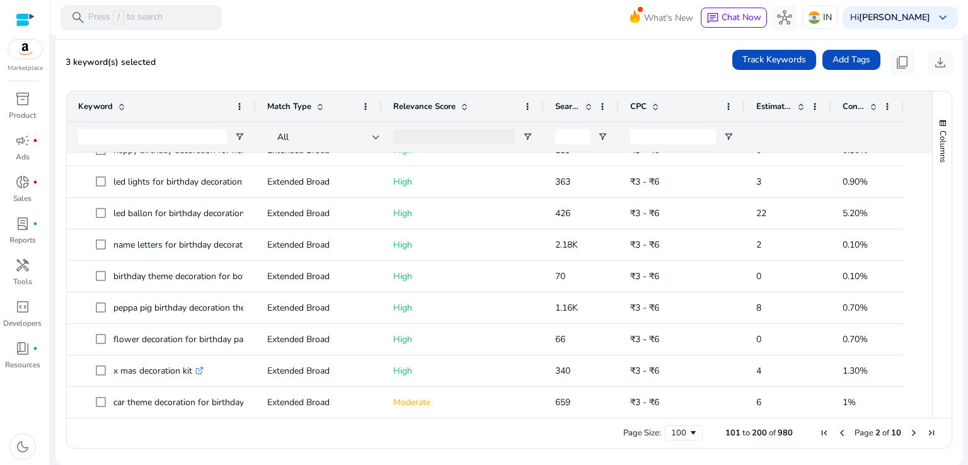
click at [909, 433] on span "Next Page" at bounding box center [914, 433] width 10 height 10
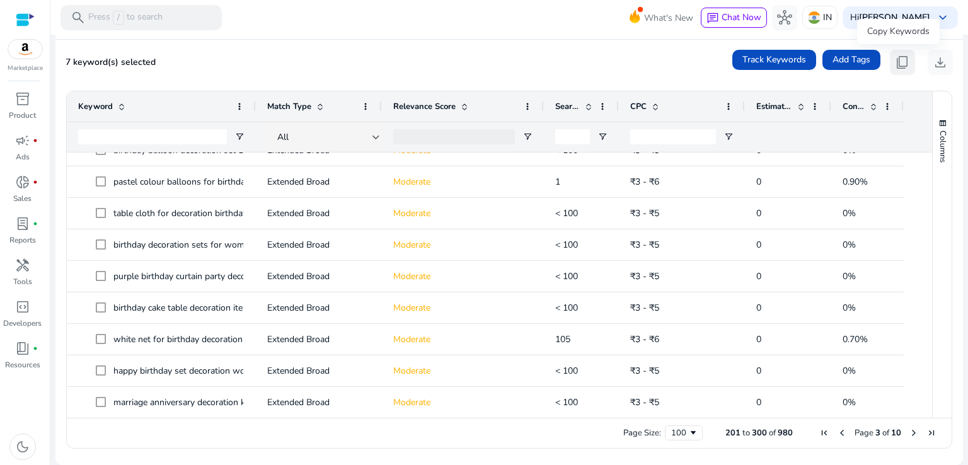
click at [904, 64] on span "content_copy" at bounding box center [902, 62] width 15 height 15
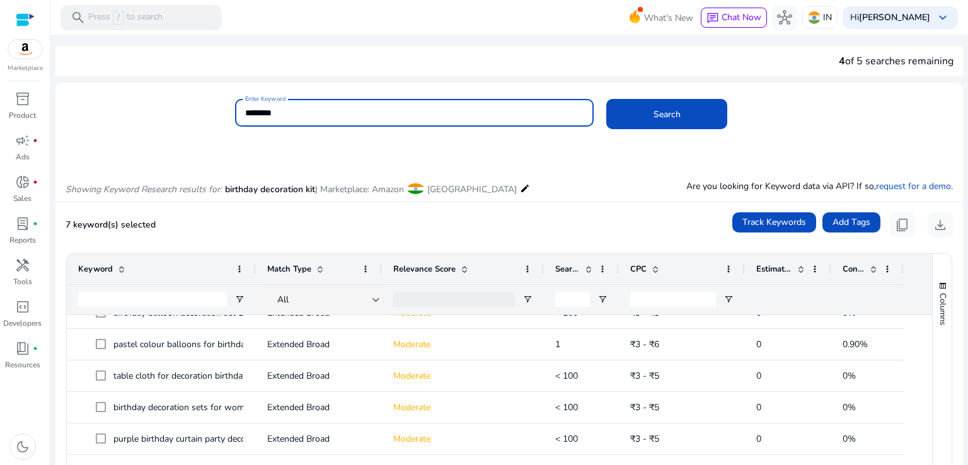
click at [350, 114] on input "********" at bounding box center [414, 113] width 339 height 14
click at [606, 99] on button "Search" at bounding box center [666, 114] width 121 height 30
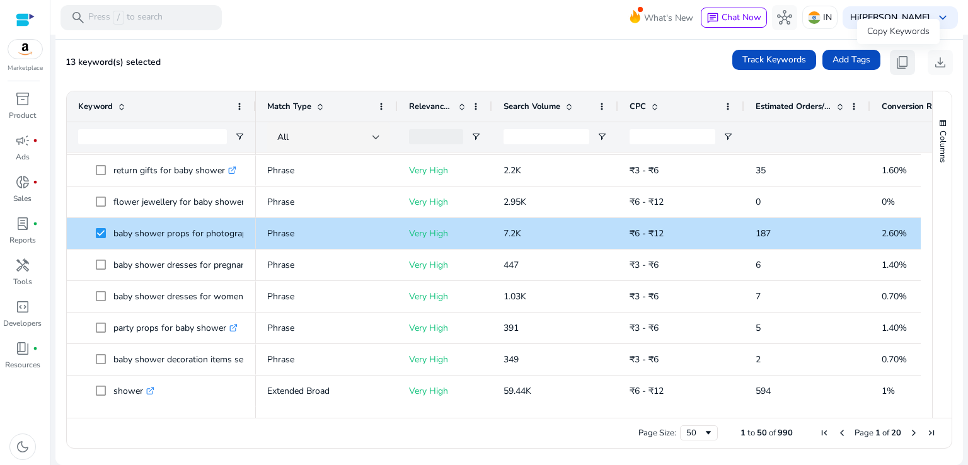
click at [901, 59] on span "content_copy" at bounding box center [902, 62] width 15 height 15
click at [895, 66] on span "content_copy" at bounding box center [902, 62] width 15 height 15
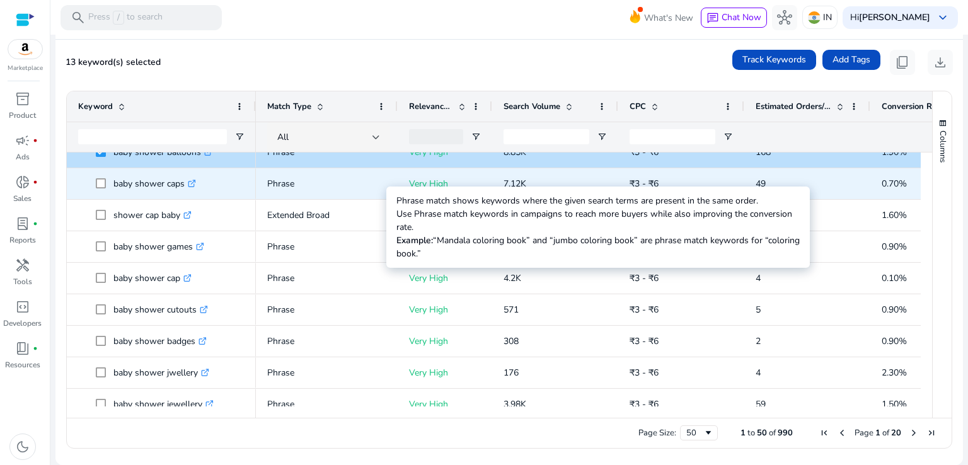
scroll to position [271, 0]
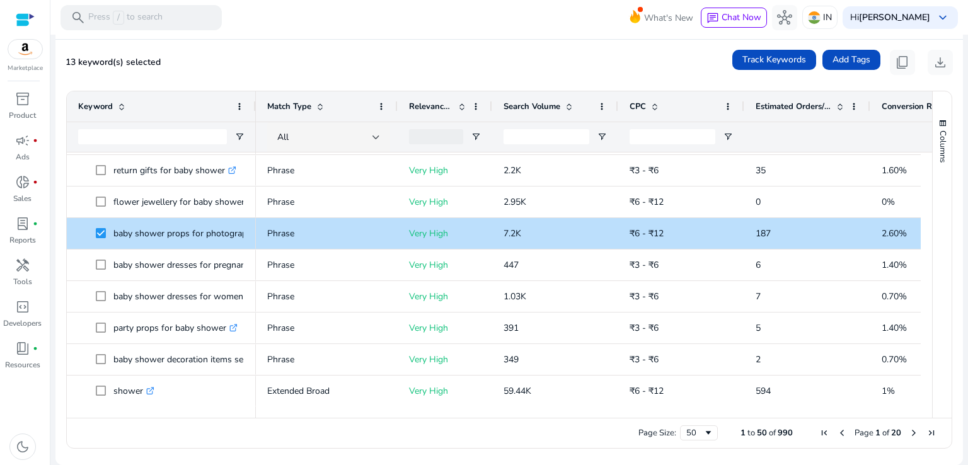
click at [909, 432] on span "Next Page" at bounding box center [914, 433] width 10 height 10
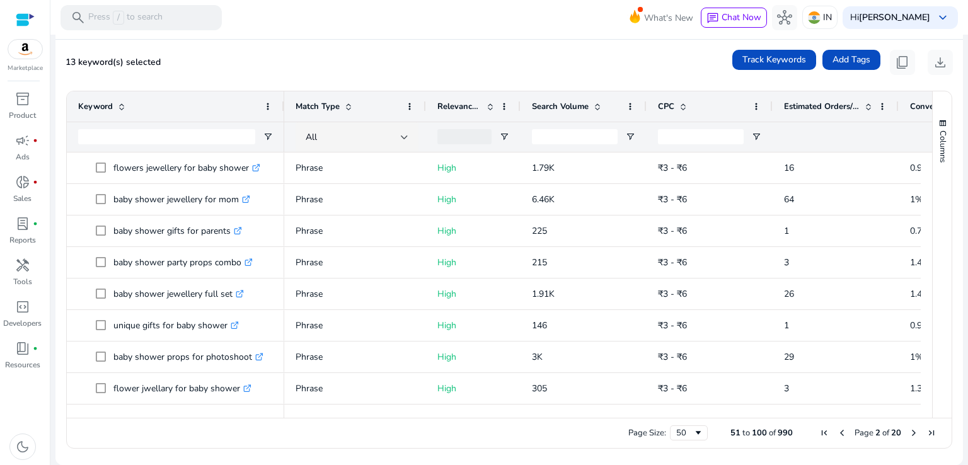
drag, startPoint x: 255, startPoint y: 99, endPoint x: 283, endPoint y: 106, distance: 29.2
click at [283, 106] on div at bounding box center [283, 106] width 5 height 30
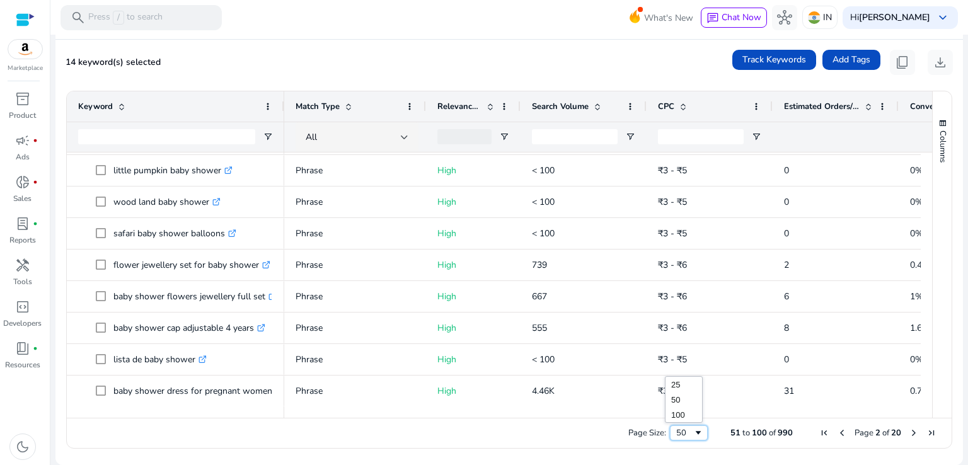
click at [693, 429] on span "Page Size" at bounding box center [698, 433] width 10 height 10
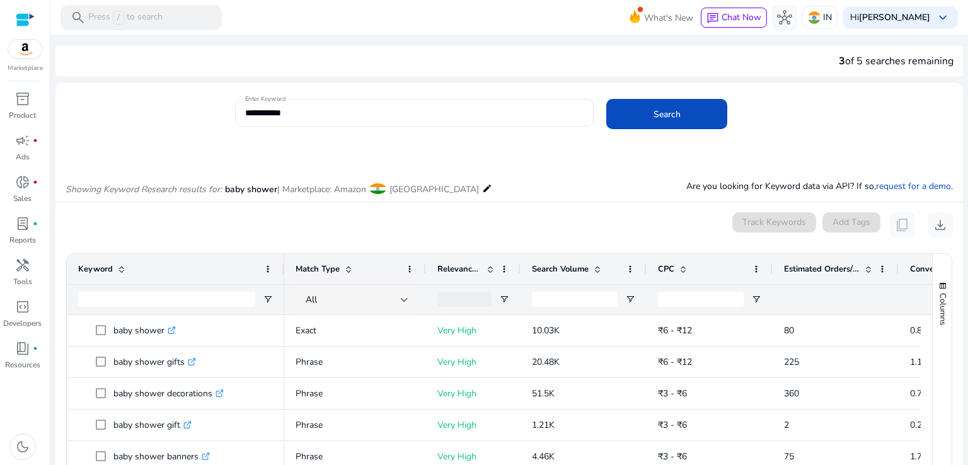
click at [376, 114] on input "**********" at bounding box center [414, 113] width 339 height 14
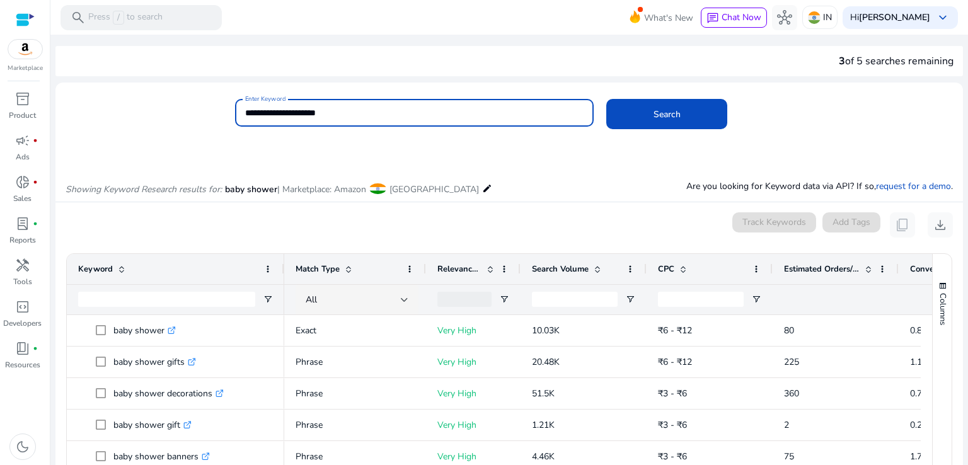
type input "**********"
click at [606, 99] on button "Search" at bounding box center [666, 114] width 121 height 30
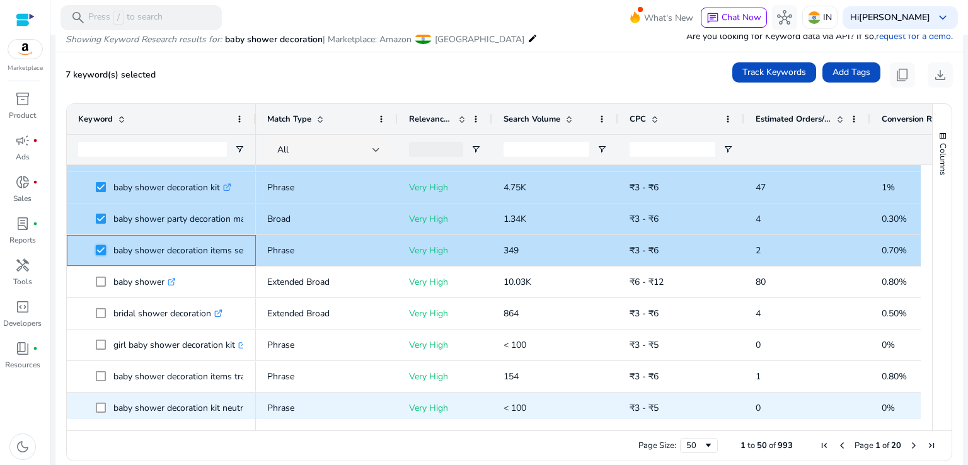
scroll to position [185, 0]
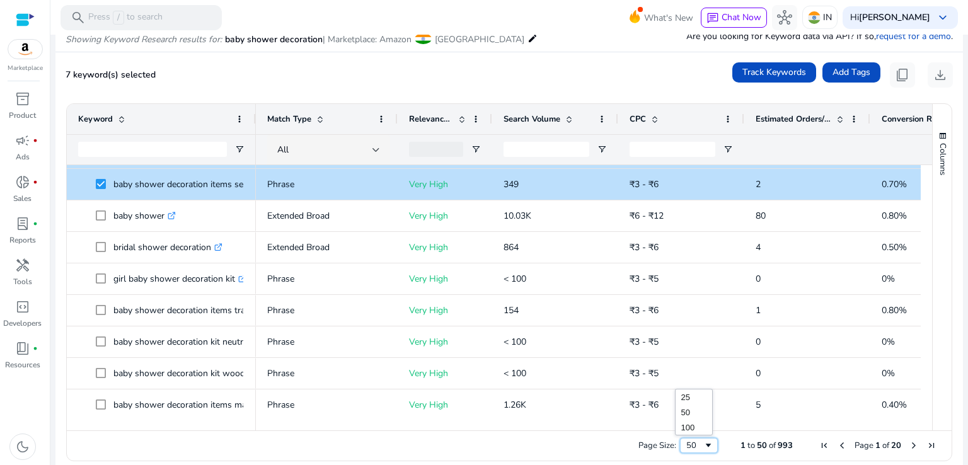
click at [687, 444] on div "50" at bounding box center [694, 445] width 17 height 11
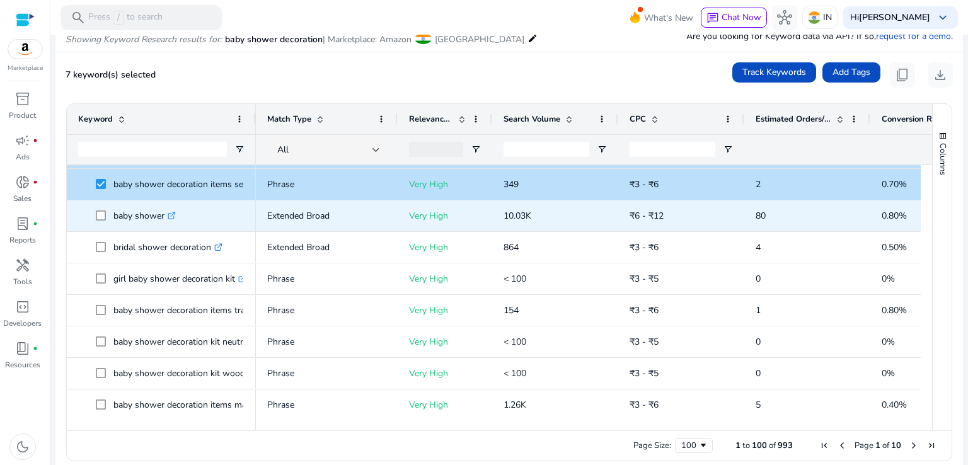
click at [175, 215] on icon ".st0{fill:#2c8af8}" at bounding box center [172, 216] width 8 height 8
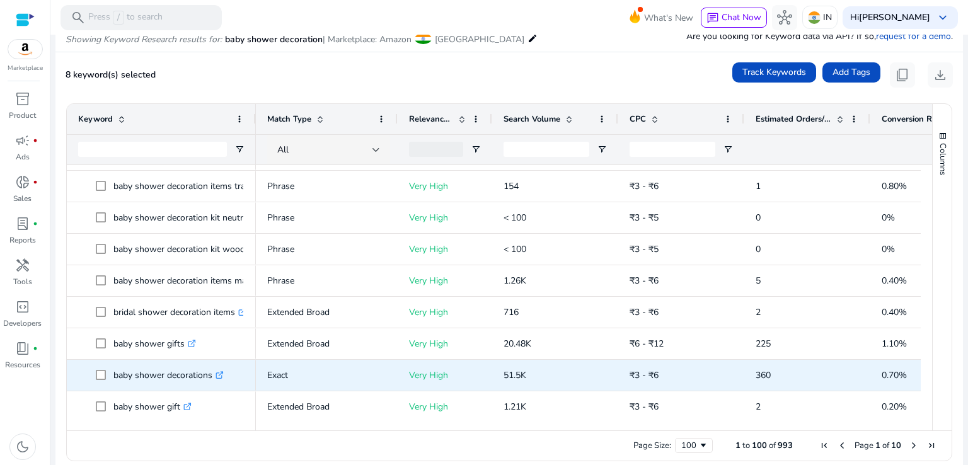
scroll to position [327, 0]
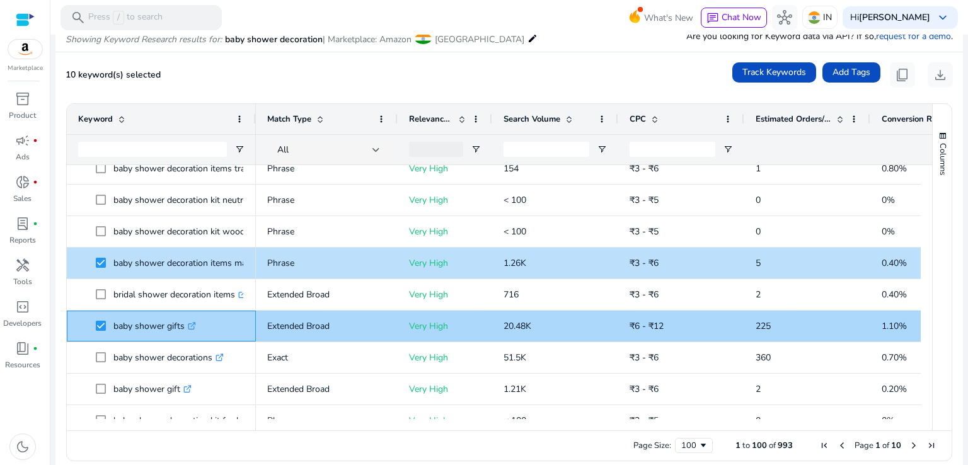
click at [192, 325] on icon ".st0{fill:#2c8af8}" at bounding box center [192, 326] width 8 height 8
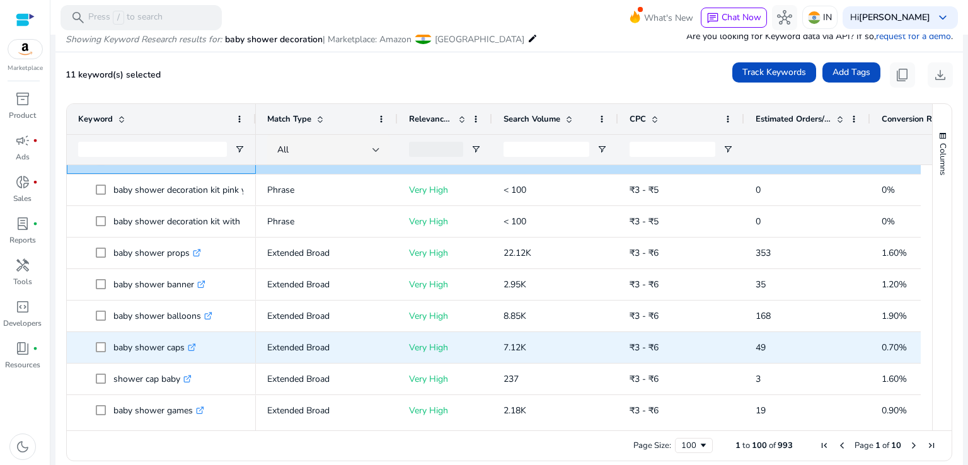
scroll to position [0, 0]
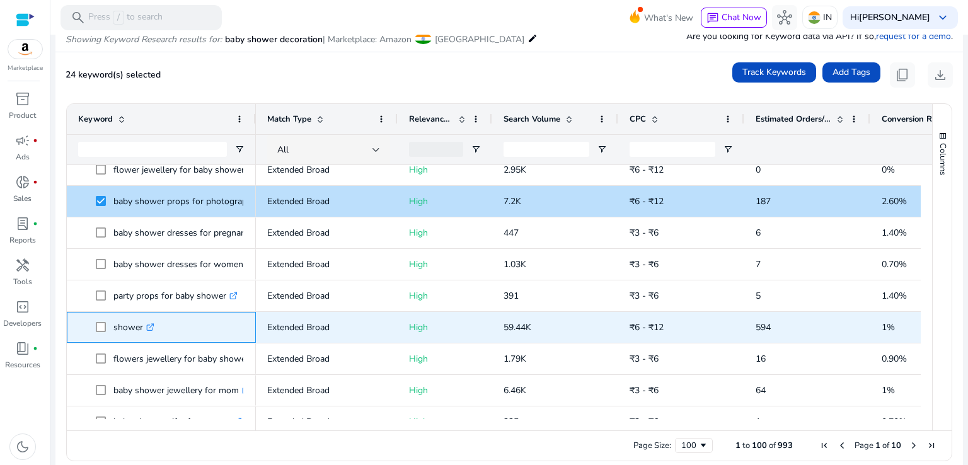
click at [150, 326] on icon ".st0{fill:#2c8af8}" at bounding box center [150, 327] width 8 height 8
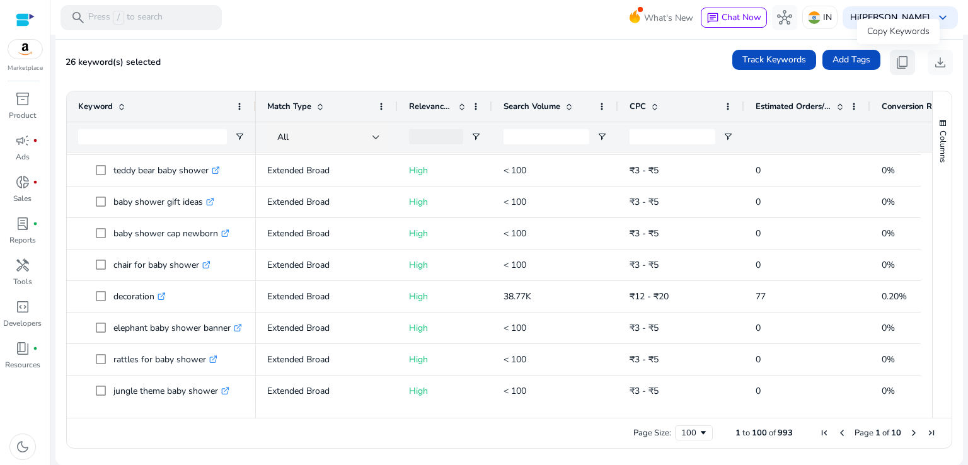
click at [895, 64] on span "content_copy" at bounding box center [902, 62] width 15 height 15
click at [895, 63] on span "content_copy" at bounding box center [902, 62] width 15 height 15
